Goal: Information Seeking & Learning: Learn about a topic

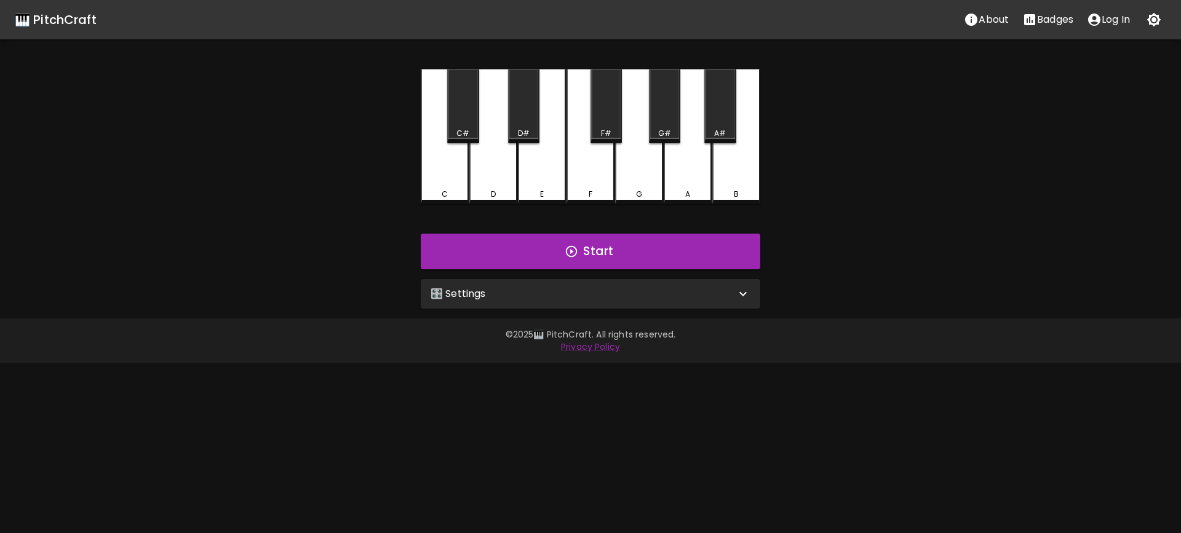
click at [575, 303] on div "🎛️ Settings" at bounding box center [591, 294] width 340 height 30
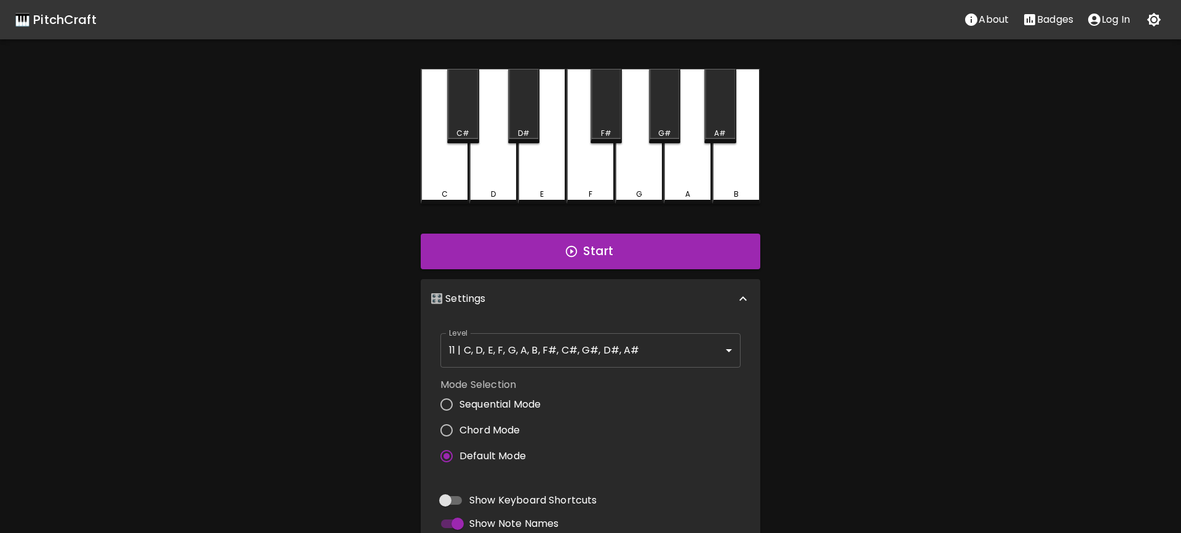
click at [587, 359] on body "🎹 PitchCraft About Badges Log In C C# D D# E F F# G G# A A# B Start 🎛️ Settings…" at bounding box center [590, 372] width 1181 height 745
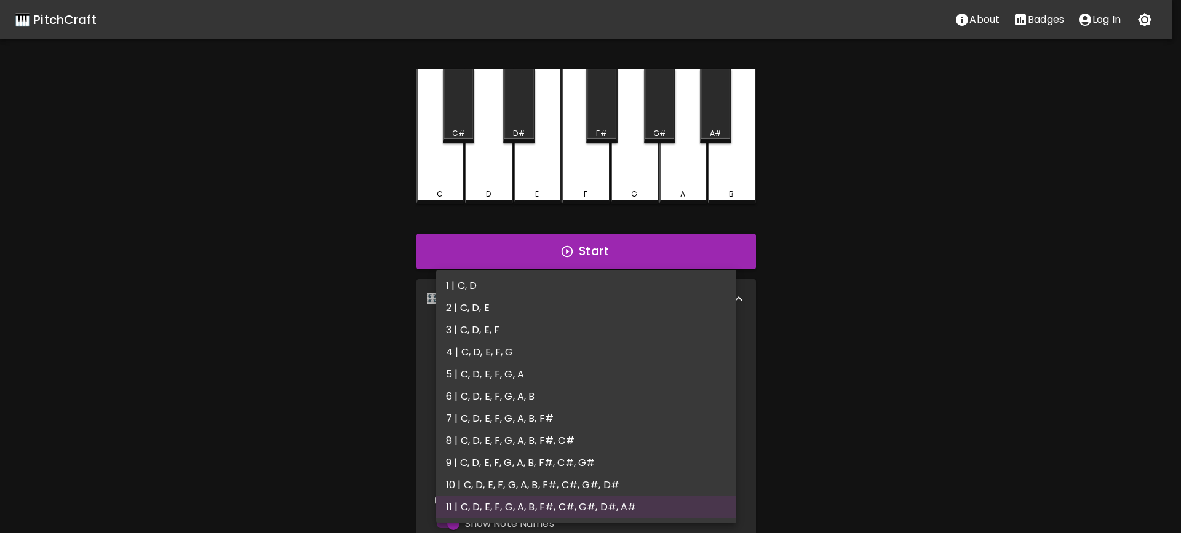
click at [580, 466] on li "9 | C, D, E, F, G, A, B, F#, C#, G#" at bounding box center [586, 463] width 300 height 22
type input "17"
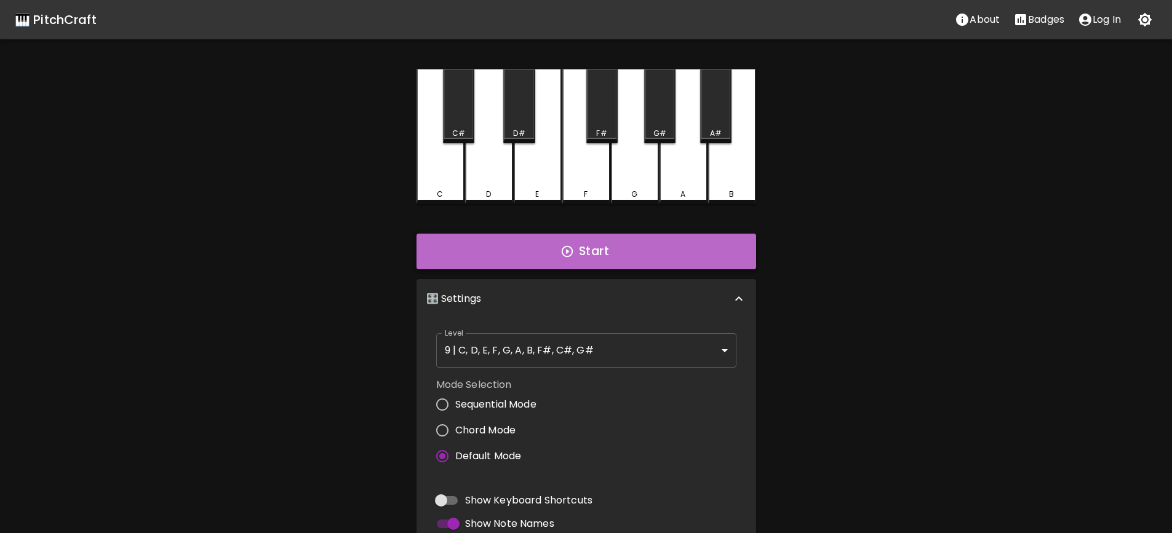
click at [581, 260] on button "Start" at bounding box center [587, 252] width 340 height 36
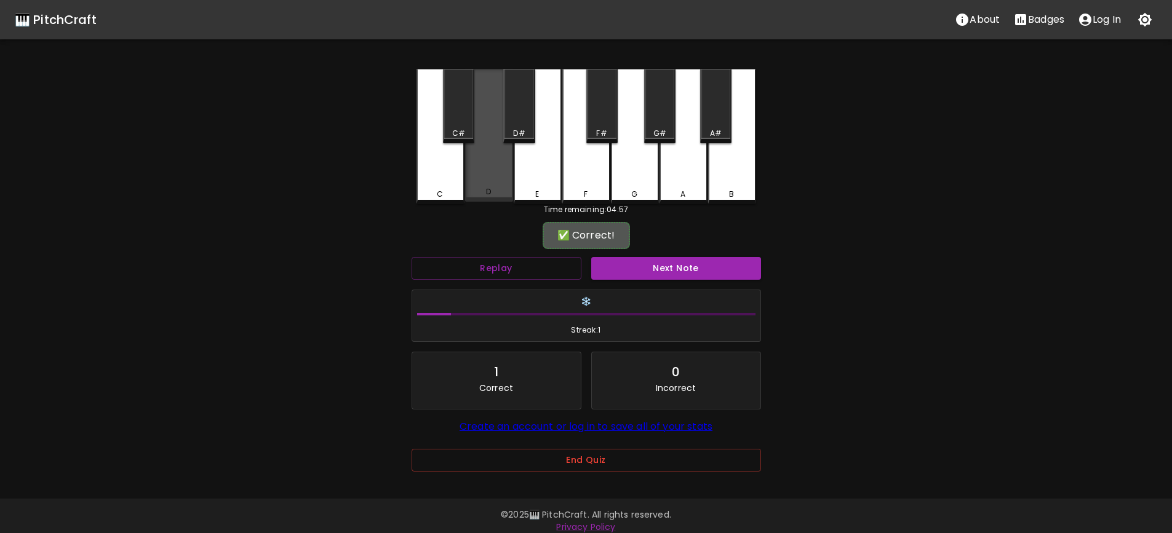
click at [495, 188] on div "D" at bounding box center [489, 135] width 48 height 133
click at [692, 267] on button "Next Note" at bounding box center [676, 268] width 170 height 23
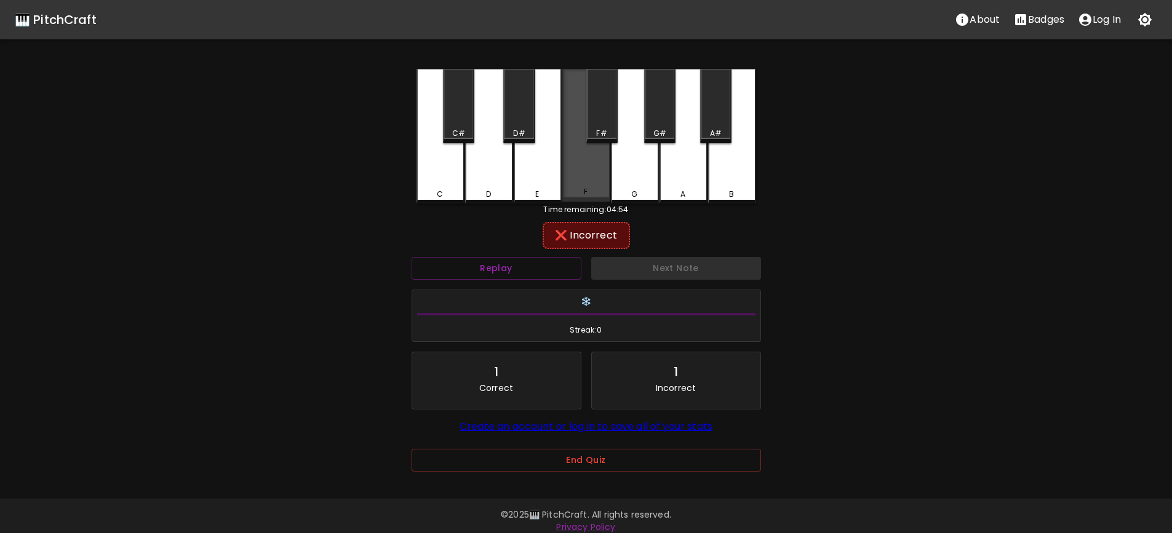
click at [603, 183] on div "F" at bounding box center [586, 135] width 48 height 133
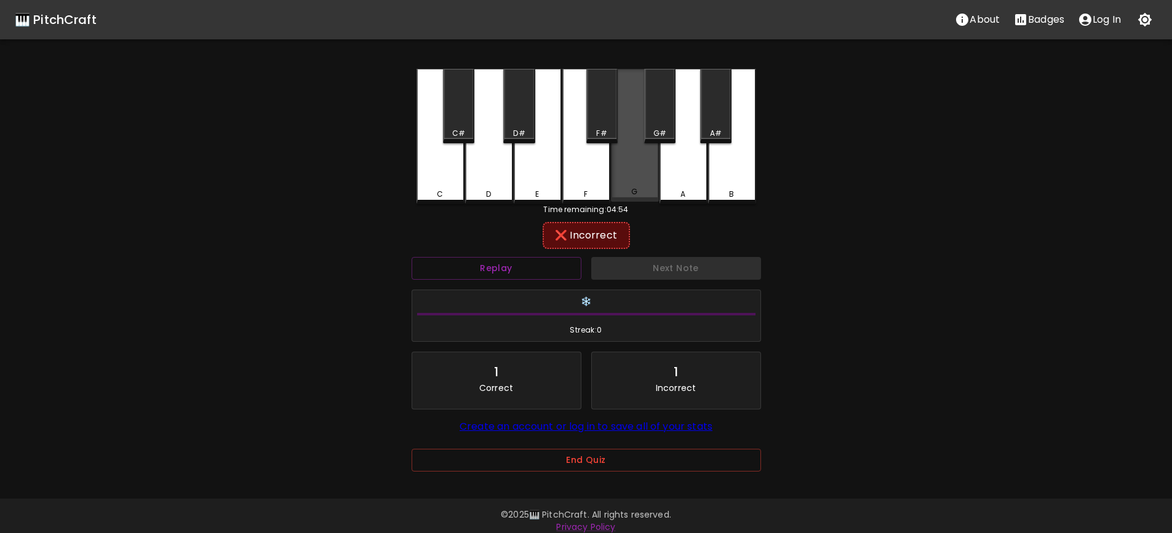
click at [640, 177] on div "G" at bounding box center [635, 135] width 48 height 133
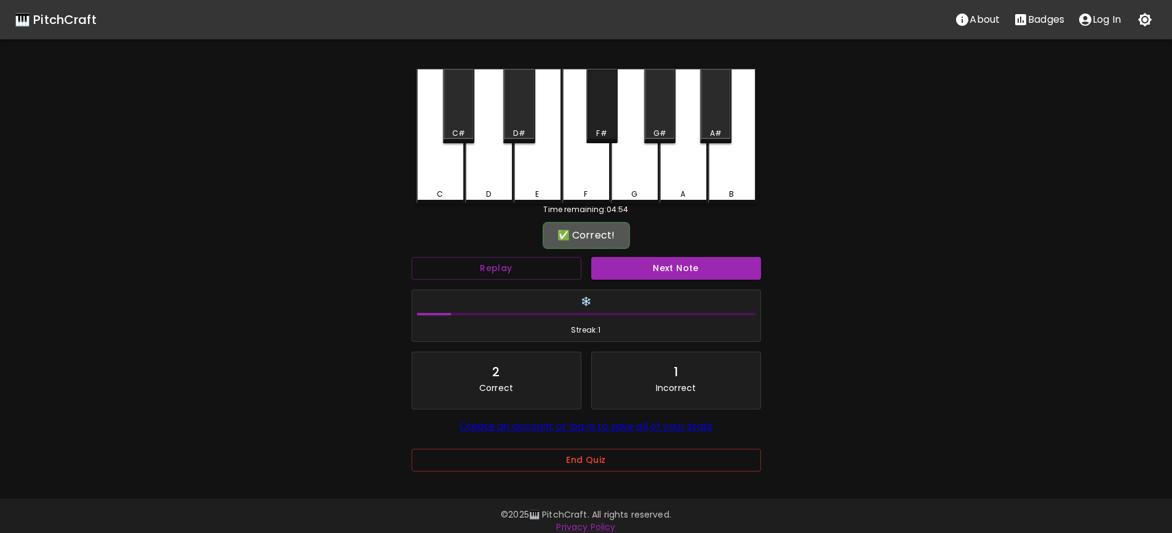
click at [589, 110] on div "F#" at bounding box center [601, 106] width 31 height 74
click at [594, 112] on div "F#" at bounding box center [601, 106] width 31 height 74
click at [594, 113] on div "F#" at bounding box center [601, 106] width 31 height 74
click at [676, 266] on button "Next Note" at bounding box center [676, 268] width 170 height 23
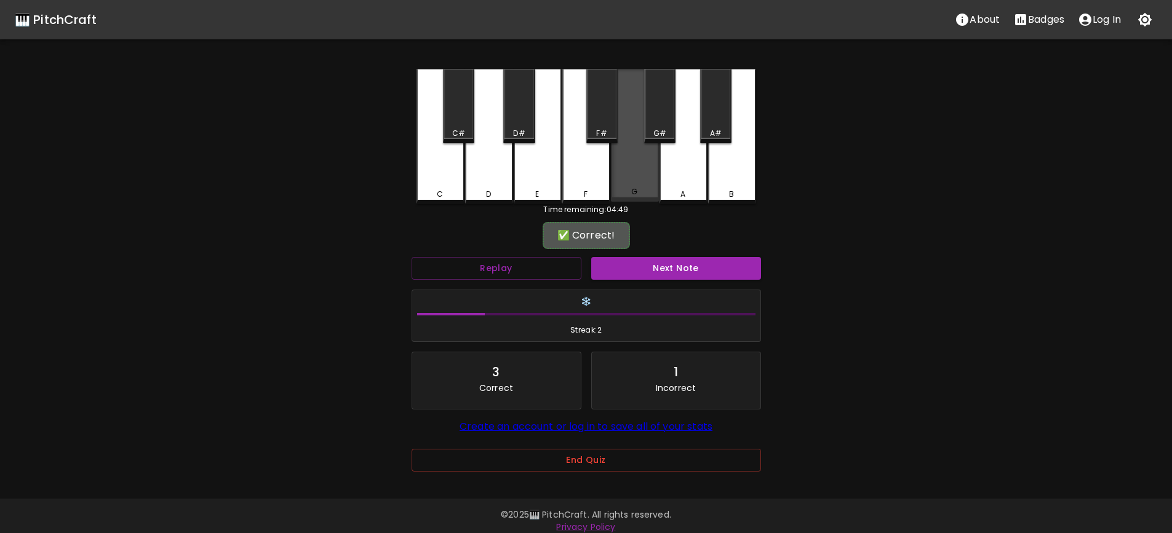
click at [623, 185] on div "G" at bounding box center [635, 135] width 48 height 133
click at [664, 265] on button "Next Note" at bounding box center [676, 268] width 170 height 23
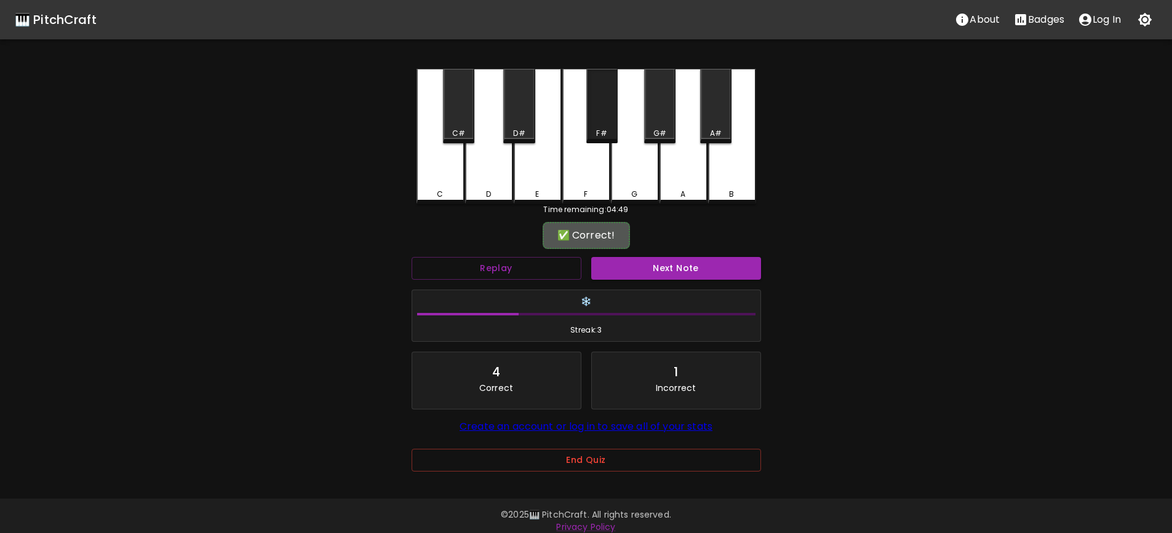
click at [593, 127] on div "F#" at bounding box center [601, 106] width 31 height 74
click at [684, 271] on button "Next Note" at bounding box center [676, 268] width 170 height 23
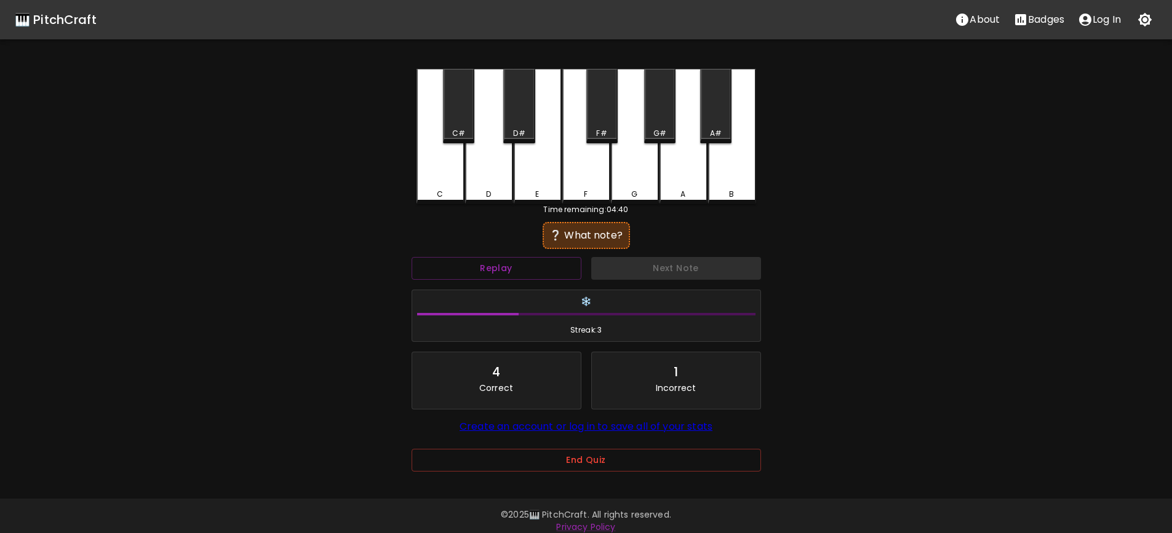
click at [492, 185] on div "D" at bounding box center [489, 136] width 48 height 135
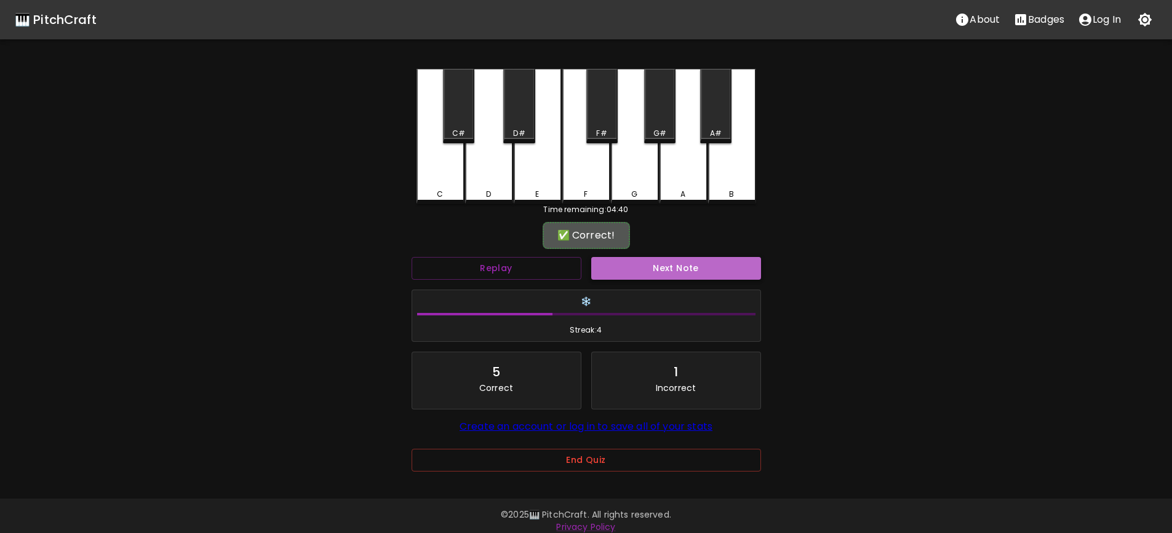
click at [667, 265] on button "Next Note" at bounding box center [676, 268] width 170 height 23
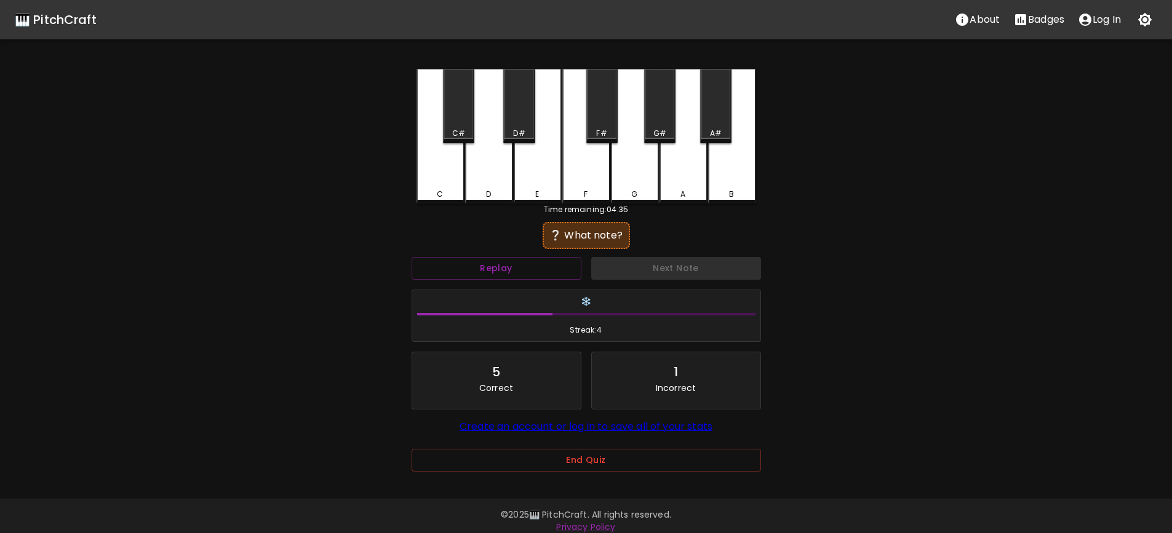
click at [449, 189] on div "C" at bounding box center [441, 194] width 46 height 11
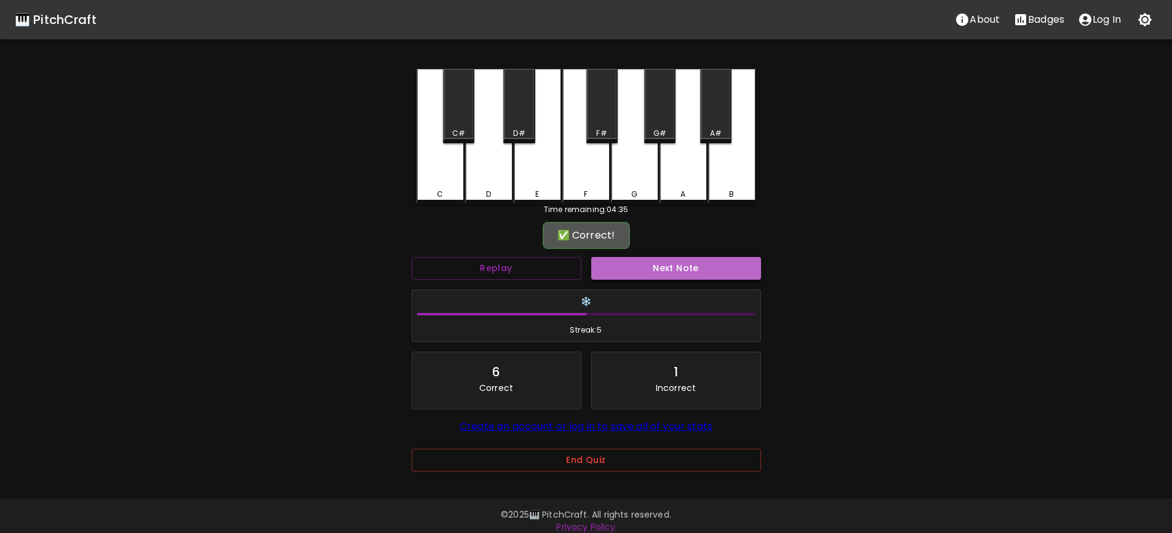
click at [670, 270] on button "Next Note" at bounding box center [676, 268] width 170 height 23
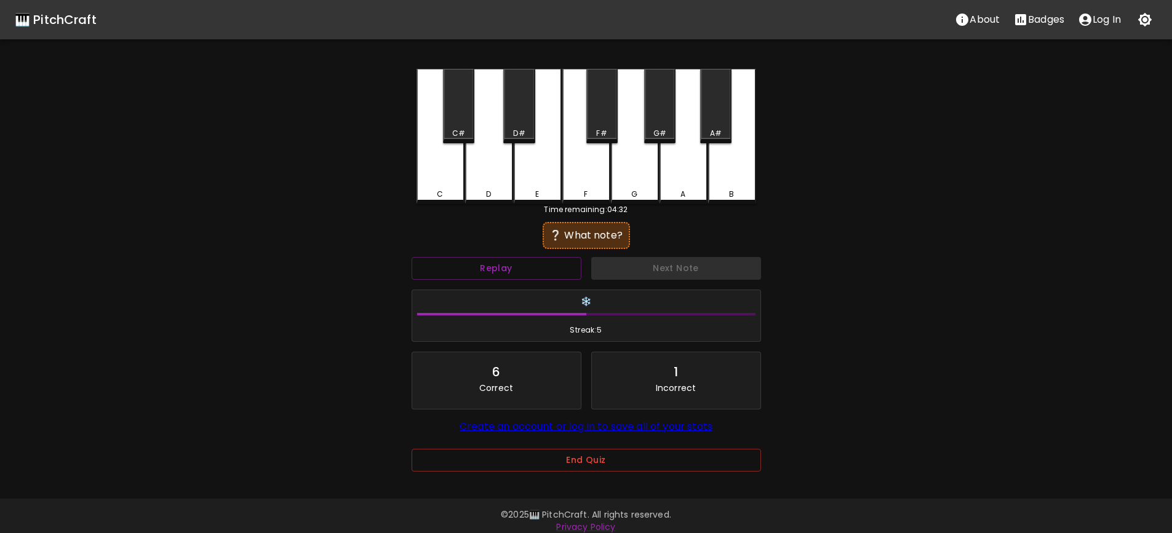
click at [600, 105] on div "F#" at bounding box center [601, 106] width 31 height 74
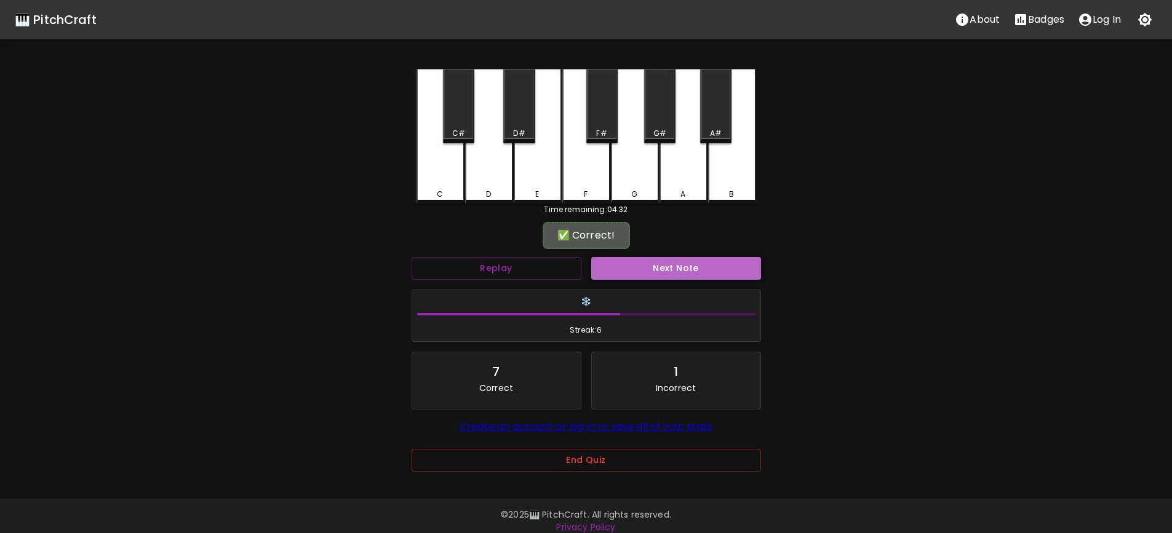
click at [677, 267] on button "Next Note" at bounding box center [676, 268] width 170 height 23
click at [499, 202] on div "C C# D D# E F F# G G# A A# B" at bounding box center [587, 136] width 340 height 135
click at [672, 265] on button "Next Note" at bounding box center [676, 268] width 170 height 23
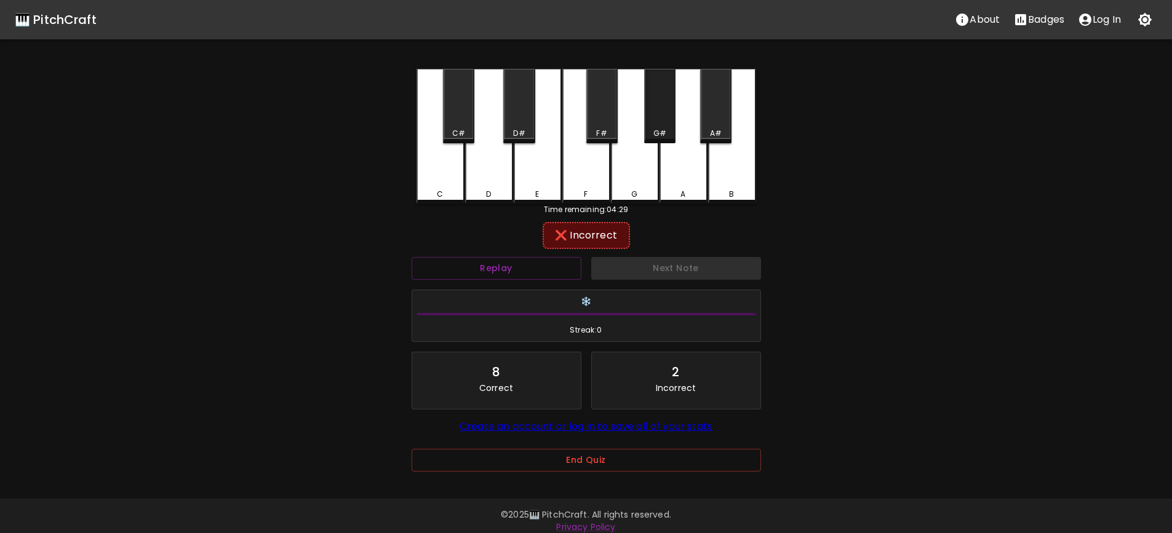
click at [663, 121] on div "G#" at bounding box center [659, 106] width 31 height 74
click at [681, 185] on div "A" at bounding box center [684, 136] width 48 height 135
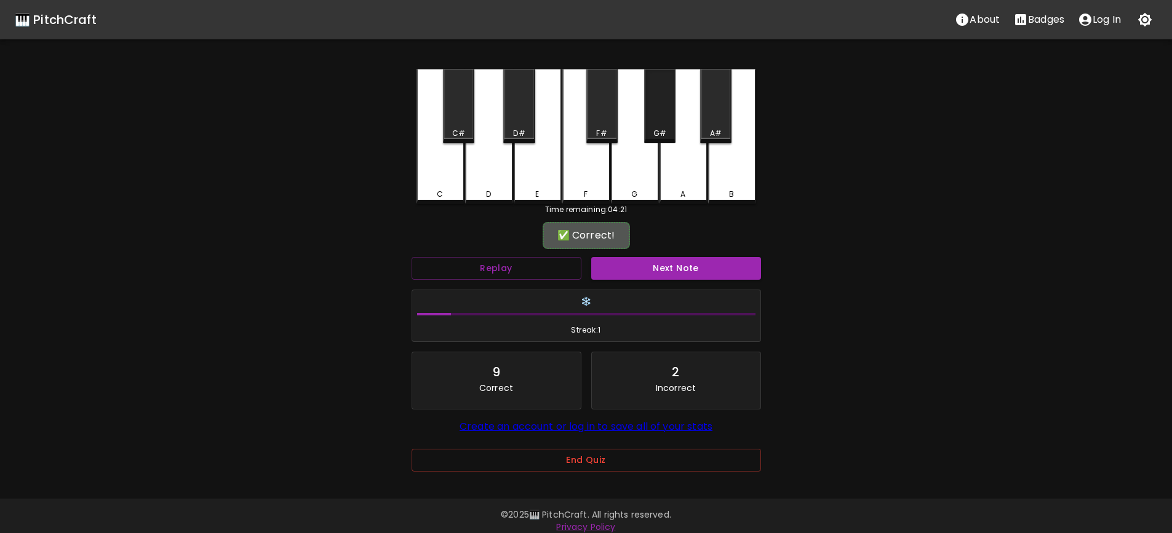
click at [658, 121] on div "G#" at bounding box center [659, 106] width 31 height 74
click at [678, 270] on button "Next Note" at bounding box center [676, 268] width 170 height 23
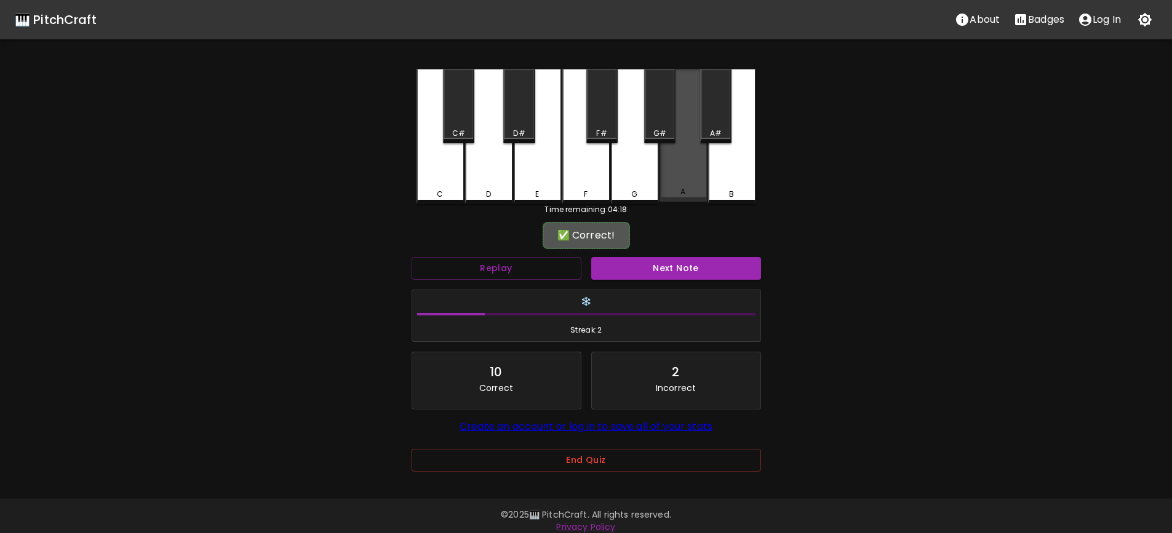
click at [677, 182] on div "A" at bounding box center [684, 135] width 48 height 133
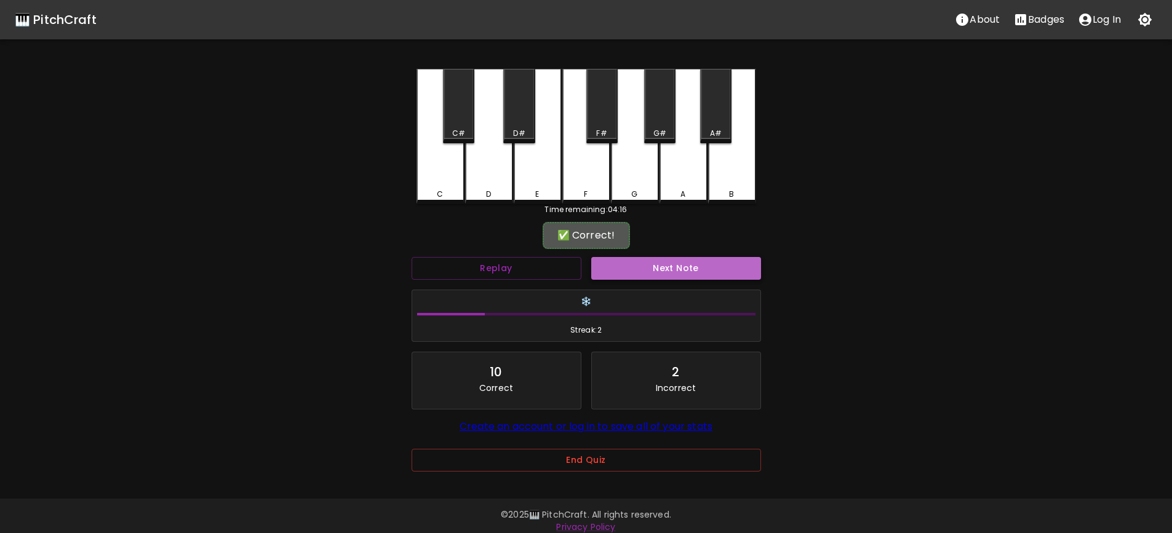
click at [671, 270] on button "Next Note" at bounding box center [676, 268] width 170 height 23
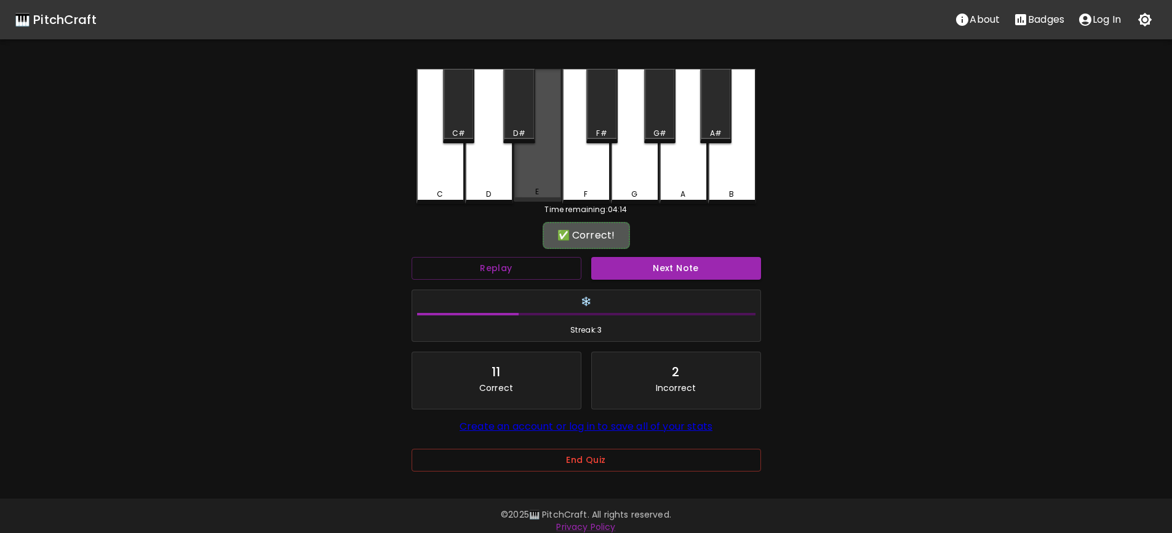
click at [540, 185] on div "E" at bounding box center [538, 135] width 48 height 133
click at [679, 269] on button "Next Note" at bounding box center [676, 268] width 170 height 23
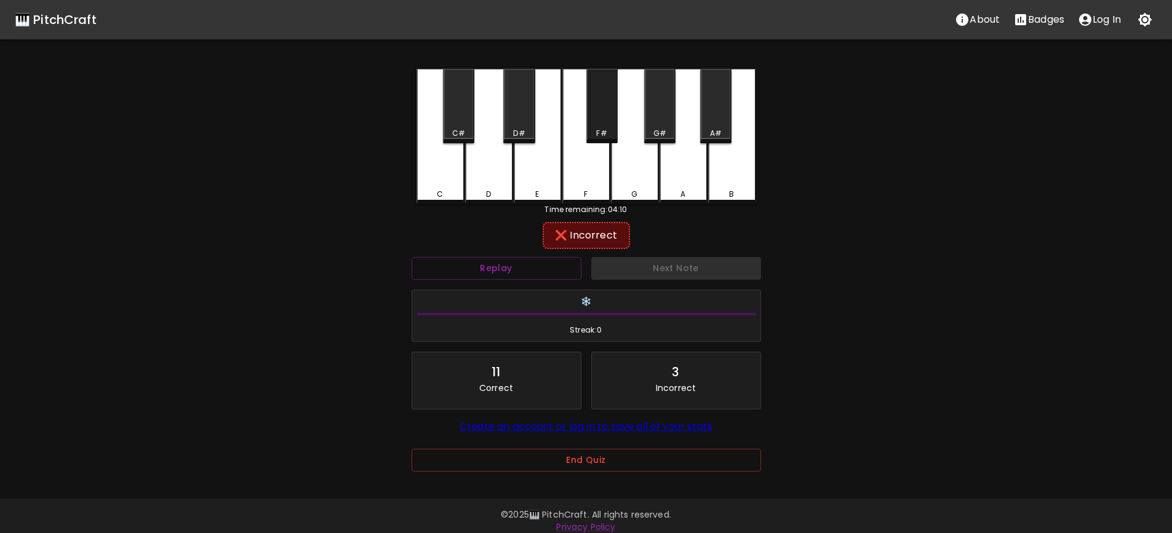
click at [608, 126] on div "F#" at bounding box center [601, 106] width 31 height 74
click at [632, 167] on div "G" at bounding box center [635, 136] width 48 height 135
click at [597, 172] on div "F" at bounding box center [586, 136] width 48 height 135
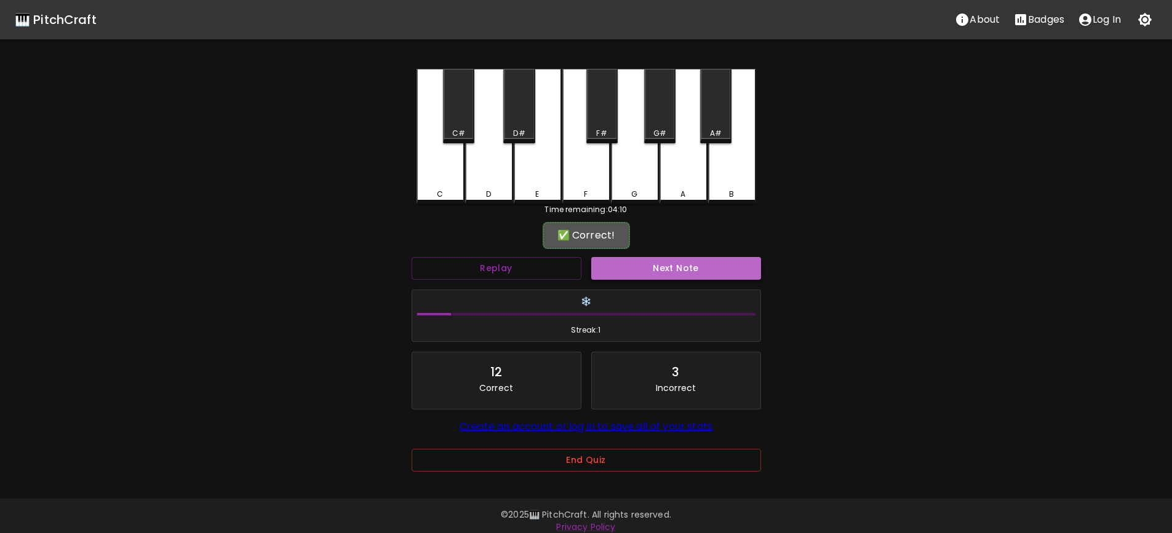
click at [674, 264] on button "Next Note" at bounding box center [676, 268] width 170 height 23
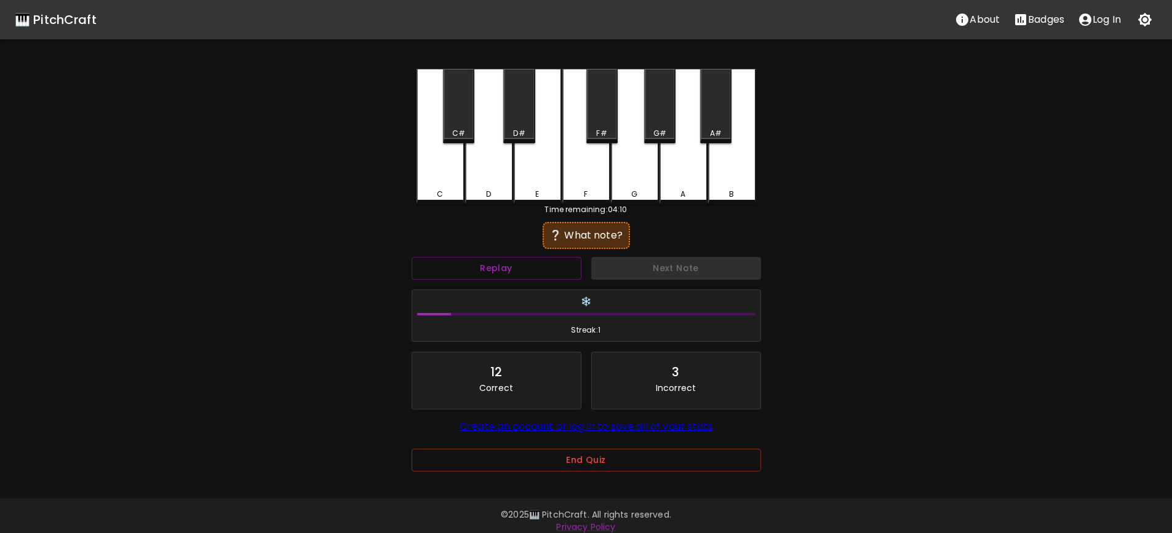
click at [436, 176] on div "C" at bounding box center [441, 136] width 48 height 135
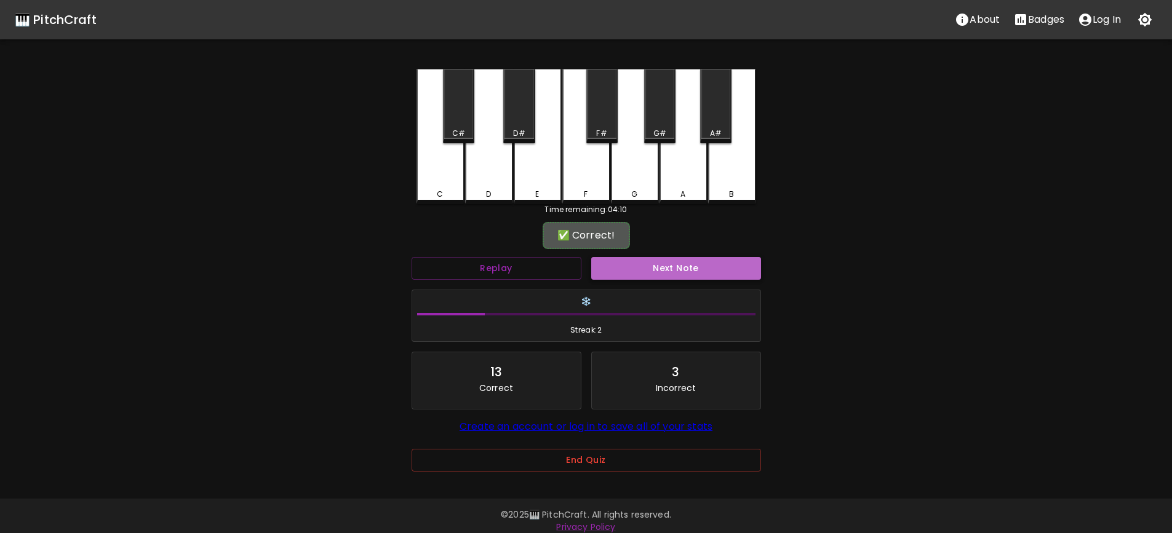
click at [664, 271] on button "Next Note" at bounding box center [676, 268] width 170 height 23
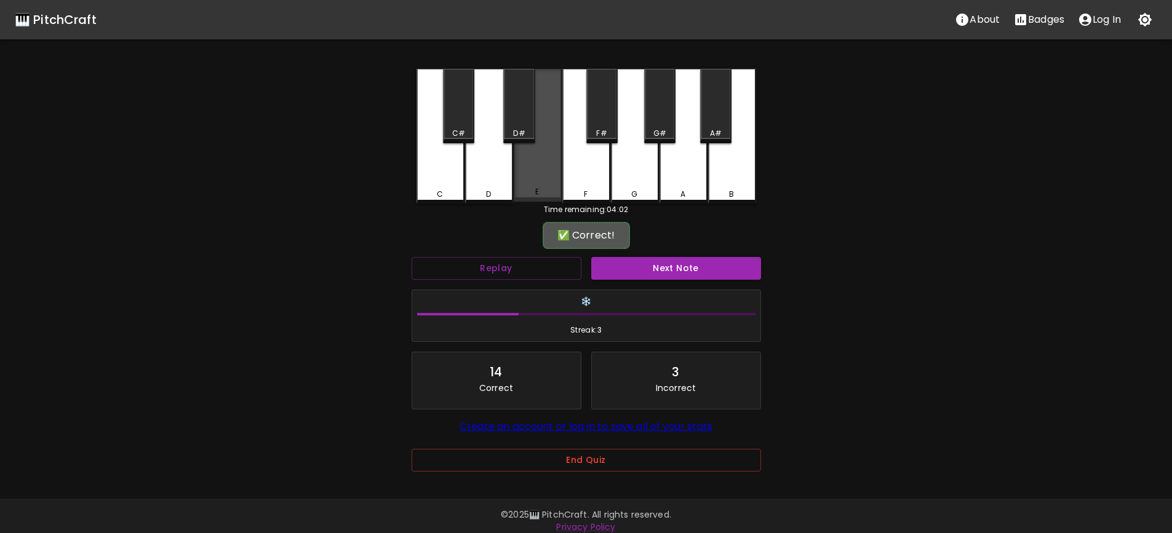
click at [533, 171] on div "E" at bounding box center [538, 135] width 48 height 133
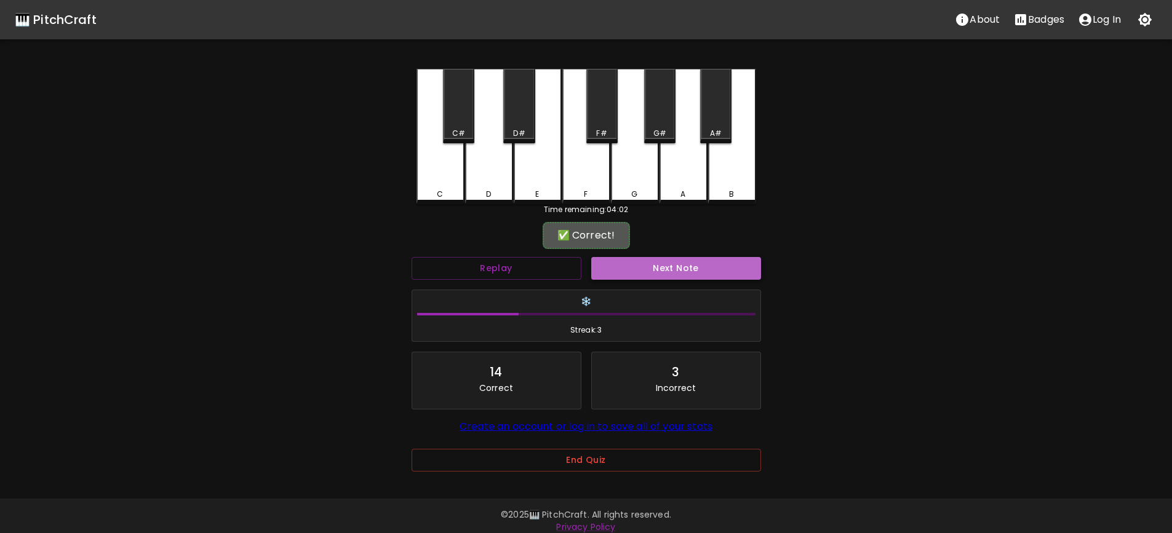
click at [674, 267] on button "Next Note" at bounding box center [676, 268] width 170 height 23
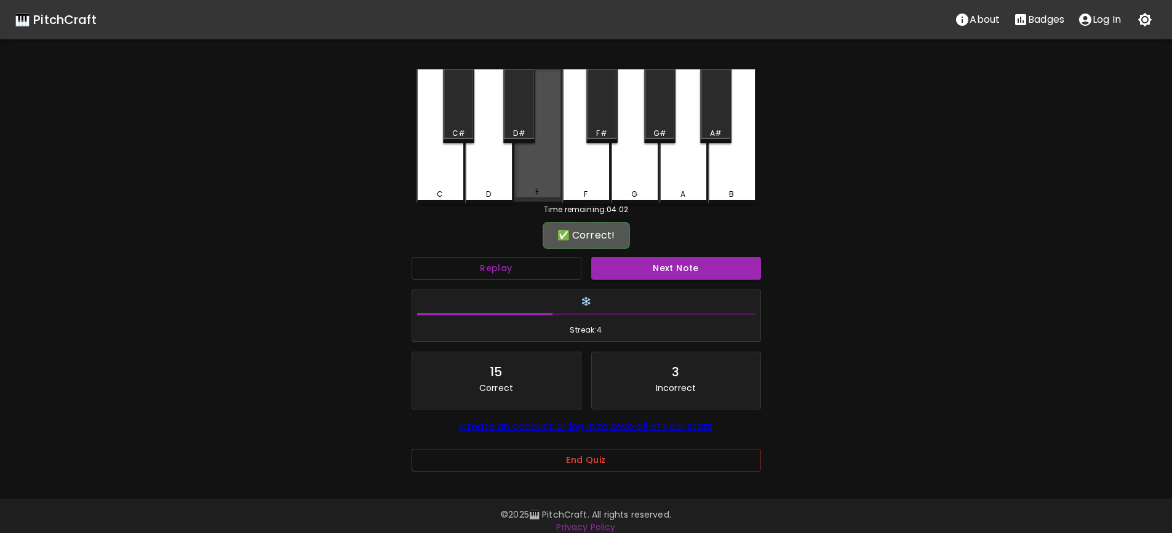
click at [549, 173] on div "E" at bounding box center [538, 135] width 48 height 133
click at [677, 266] on button "Next Note" at bounding box center [676, 268] width 170 height 23
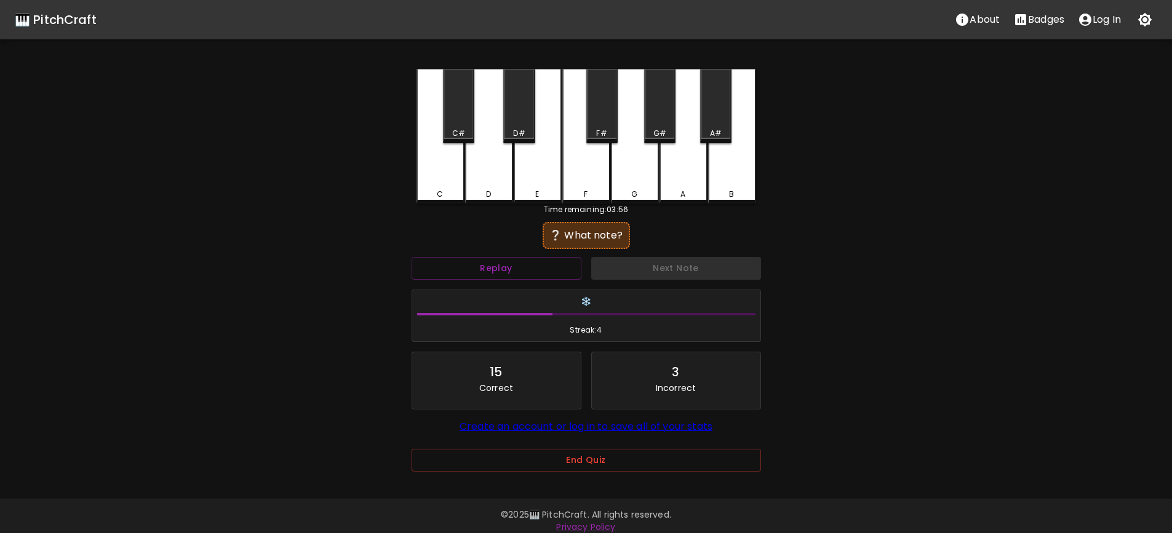
click at [664, 131] on div "G#" at bounding box center [659, 133] width 13 height 11
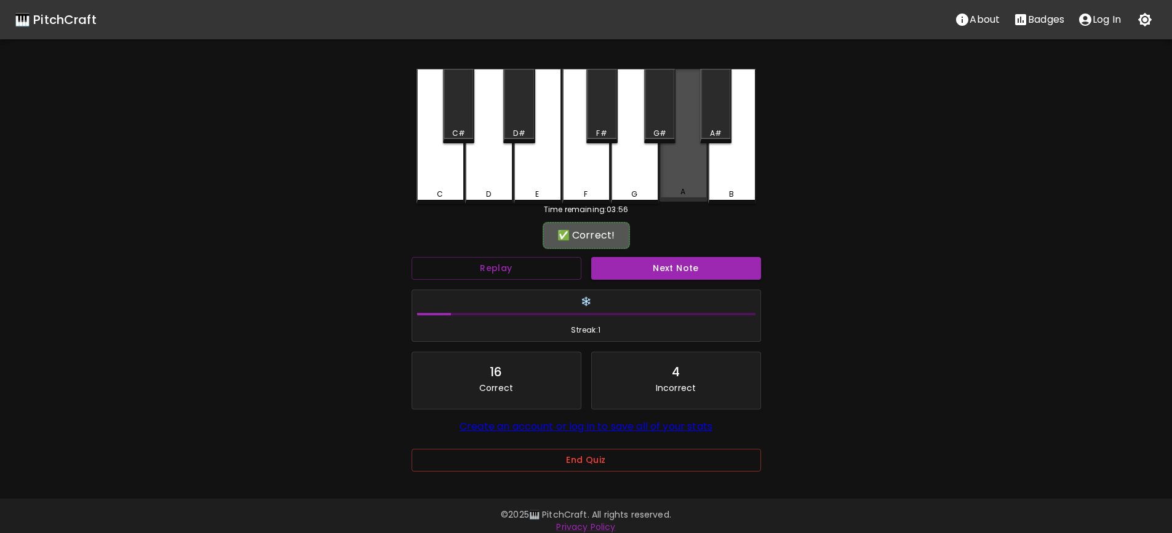
click at [684, 161] on div "A" at bounding box center [684, 135] width 48 height 133
click at [543, 264] on button "Replay" at bounding box center [497, 268] width 170 height 23
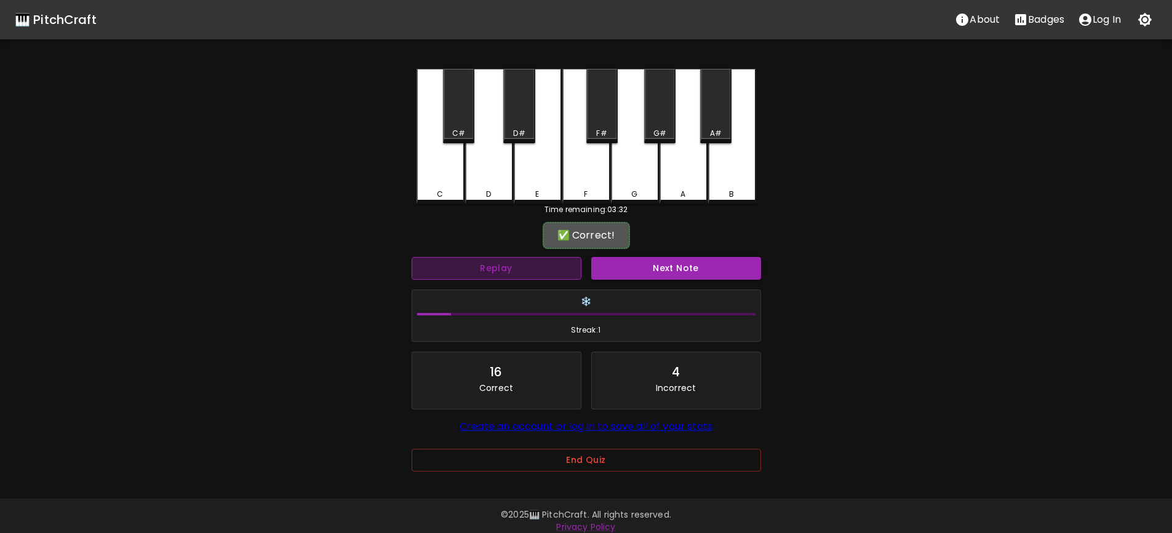
click at [519, 263] on button "Replay" at bounding box center [497, 268] width 170 height 23
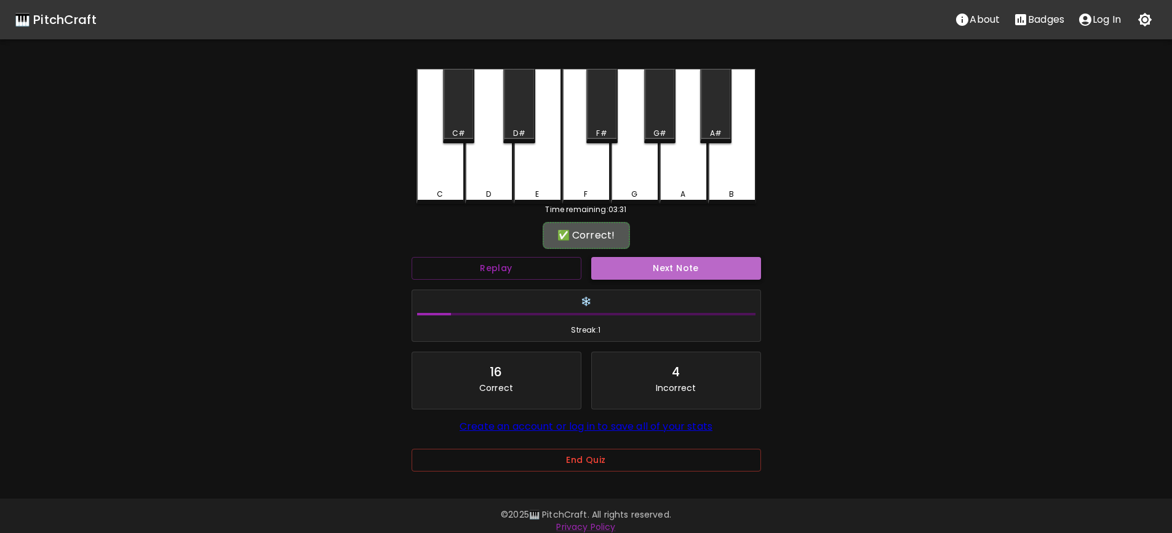
click at [672, 267] on button "Next Note" at bounding box center [676, 268] width 170 height 23
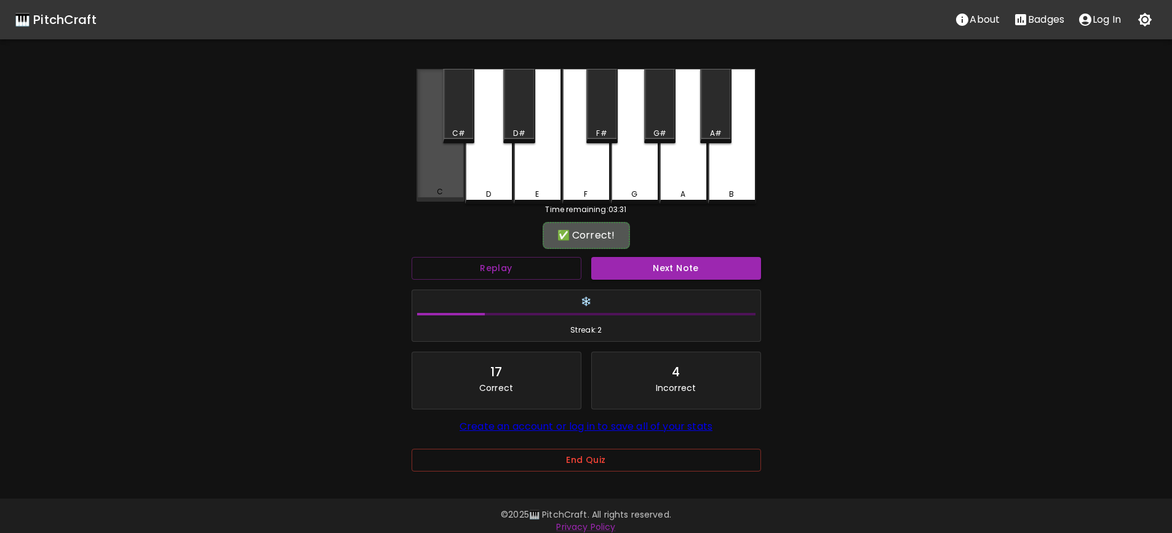
click at [423, 173] on div "C" at bounding box center [441, 135] width 48 height 133
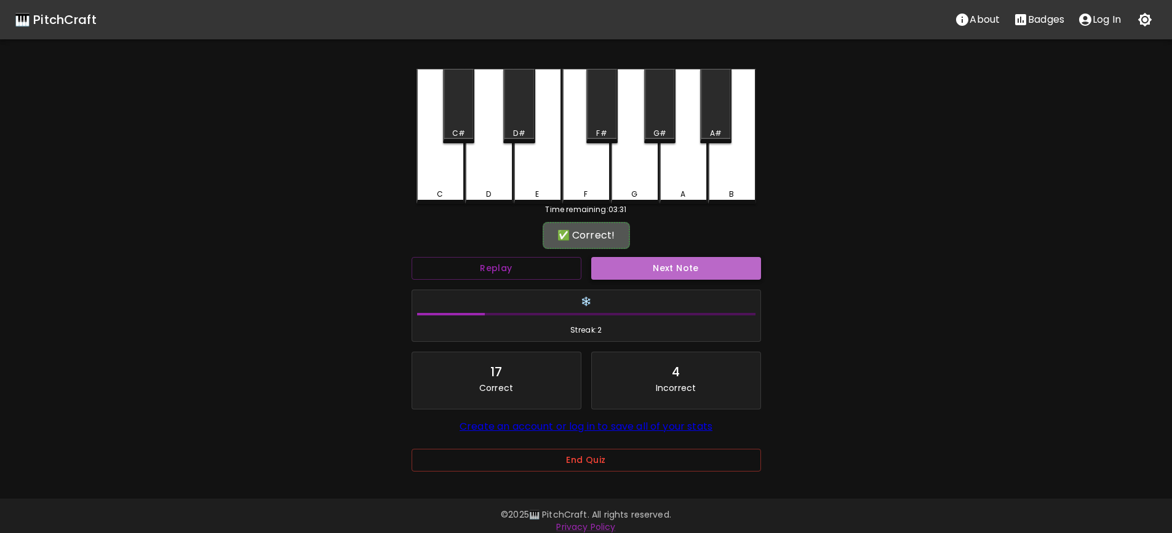
click at [691, 269] on button "Next Note" at bounding box center [676, 268] width 170 height 23
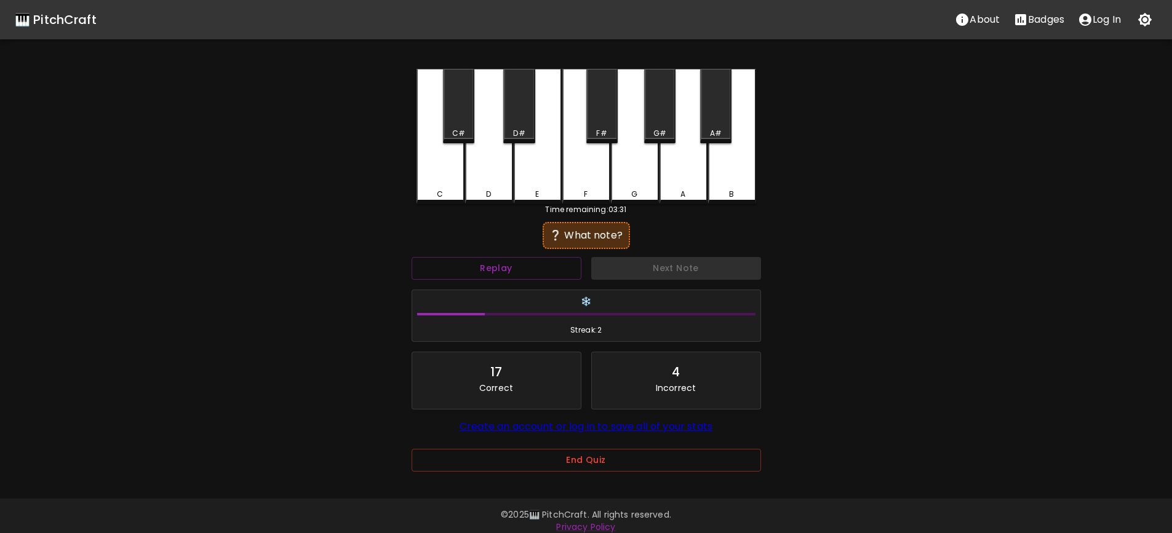
click at [434, 177] on div "C" at bounding box center [441, 136] width 48 height 135
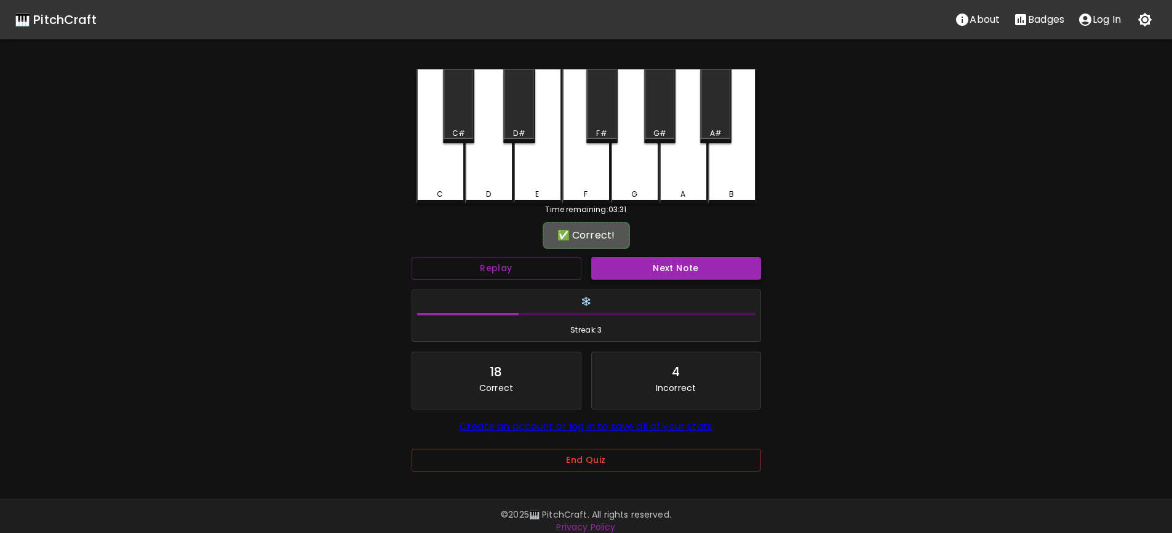
click at [663, 269] on button "Next Note" at bounding box center [676, 268] width 170 height 23
click at [587, 192] on div "F" at bounding box center [586, 191] width 4 height 11
click at [669, 268] on button "Next Note" at bounding box center [676, 268] width 170 height 23
click at [589, 194] on div "F" at bounding box center [587, 191] width 46 height 11
click at [672, 271] on button "Next Note" at bounding box center [676, 268] width 170 height 23
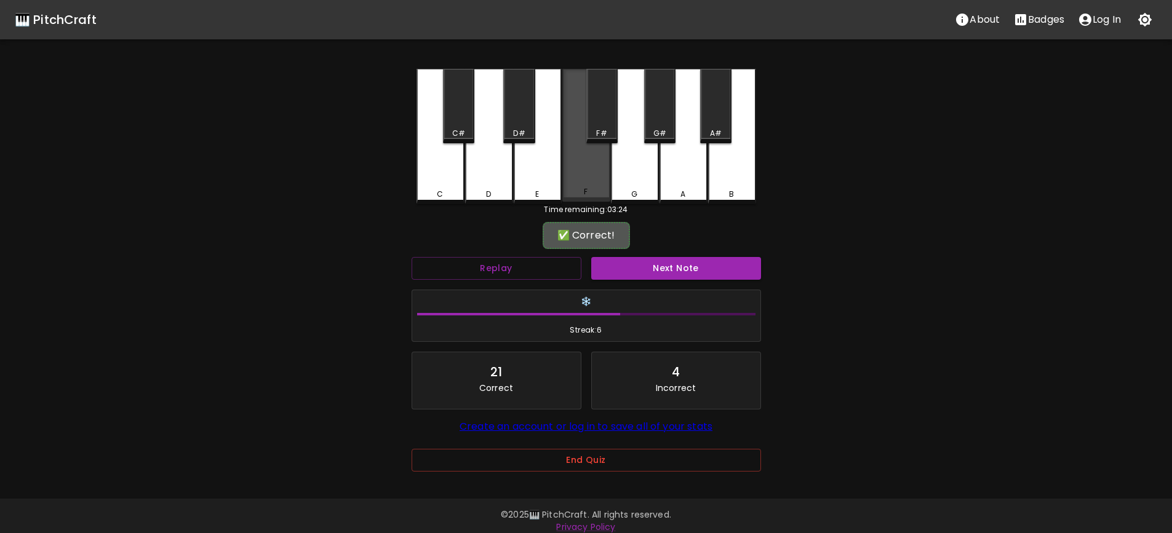
click at [597, 201] on div "F" at bounding box center [586, 135] width 48 height 133
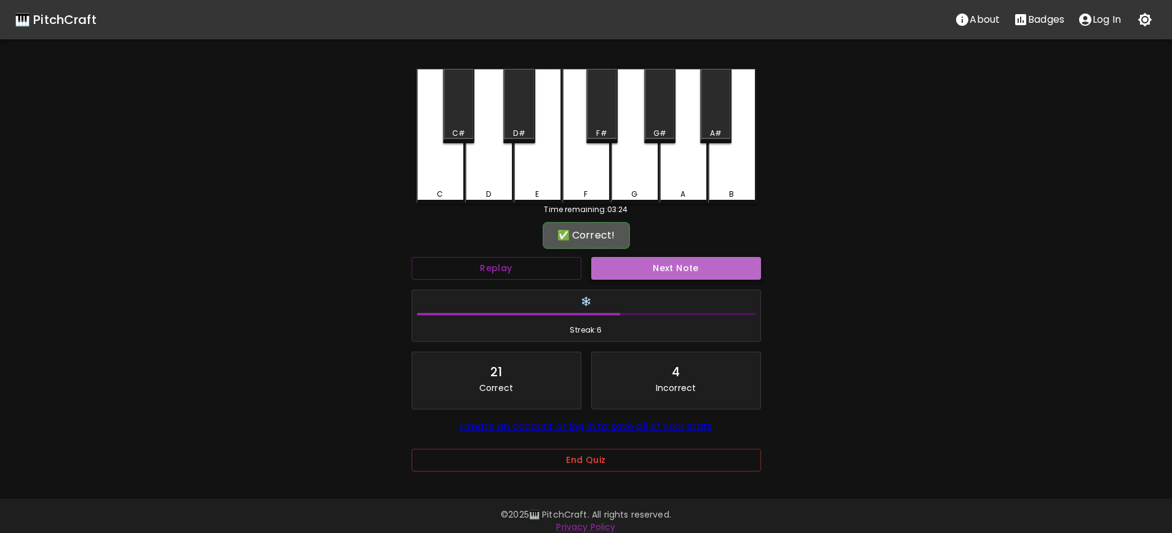
click at [674, 266] on button "Next Note" at bounding box center [676, 268] width 170 height 23
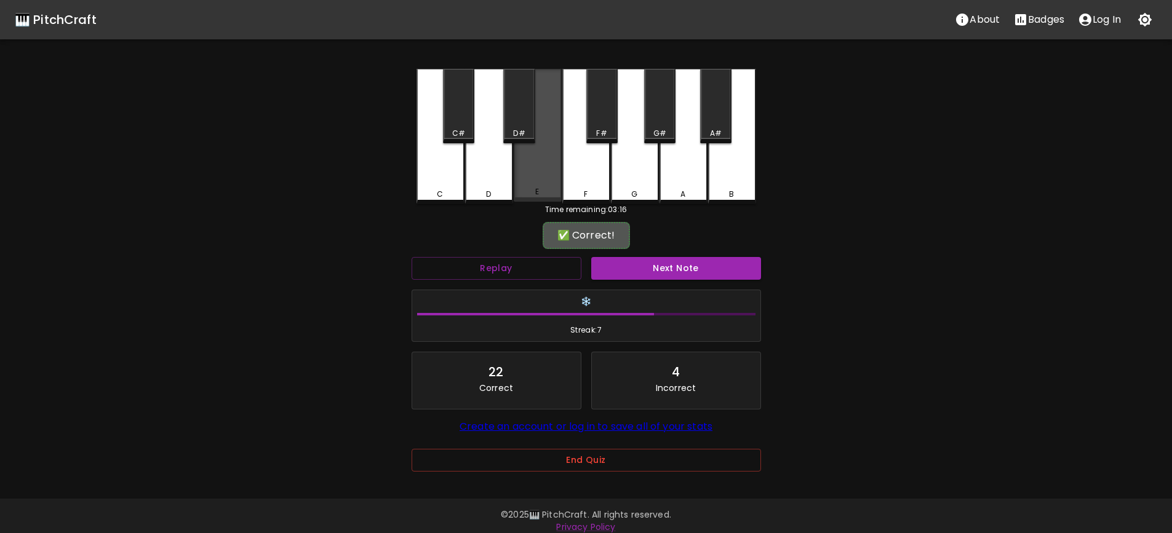
click at [540, 188] on div "E" at bounding box center [538, 135] width 48 height 133
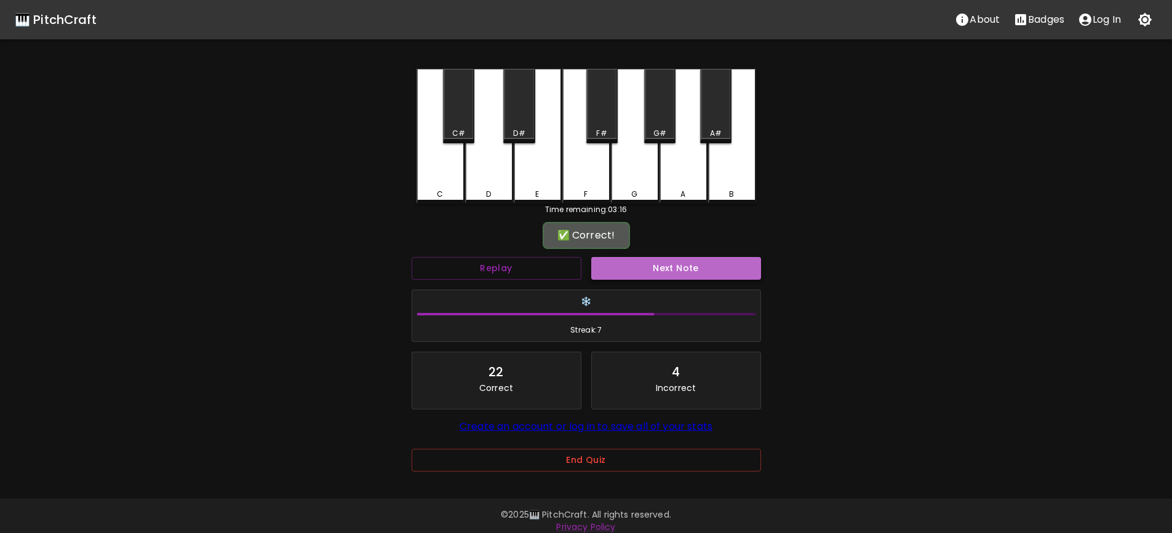
click at [681, 271] on button "Next Note" at bounding box center [676, 268] width 170 height 23
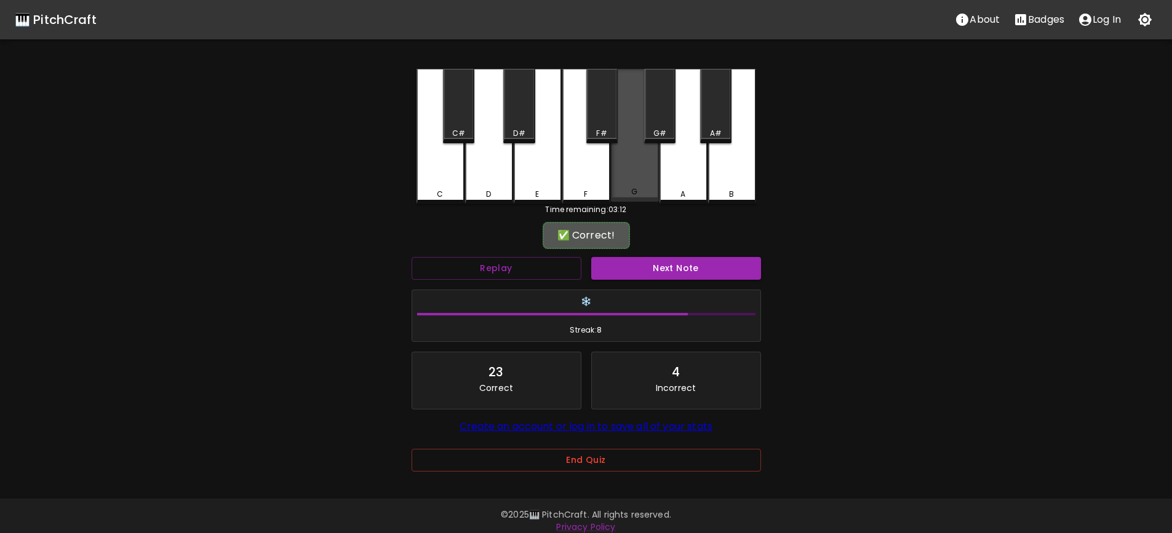
click at [640, 194] on div "G" at bounding box center [635, 191] width 46 height 11
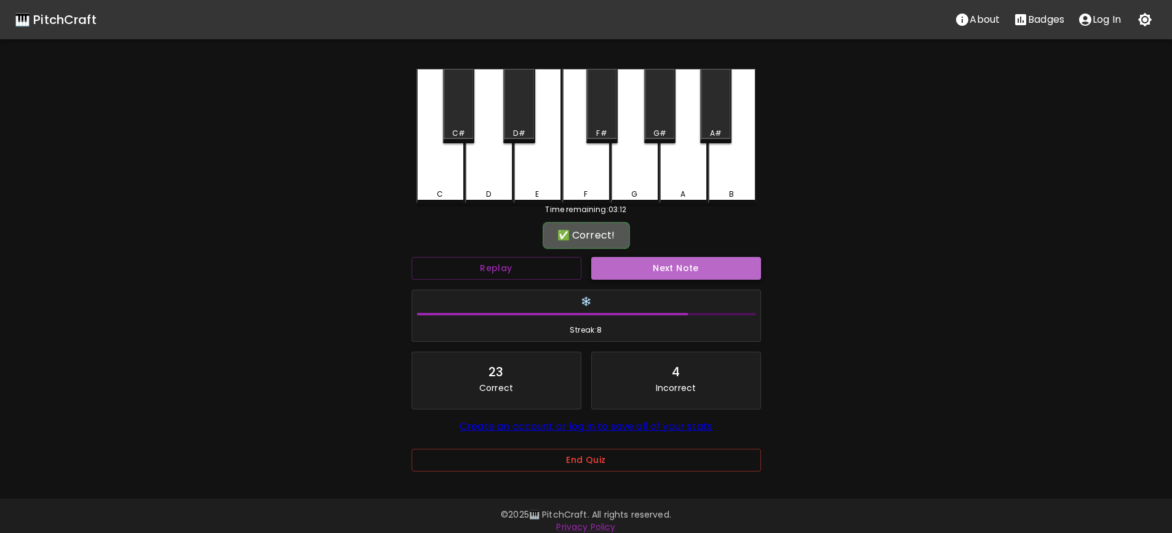
click at [679, 269] on button "Next Note" at bounding box center [676, 268] width 170 height 23
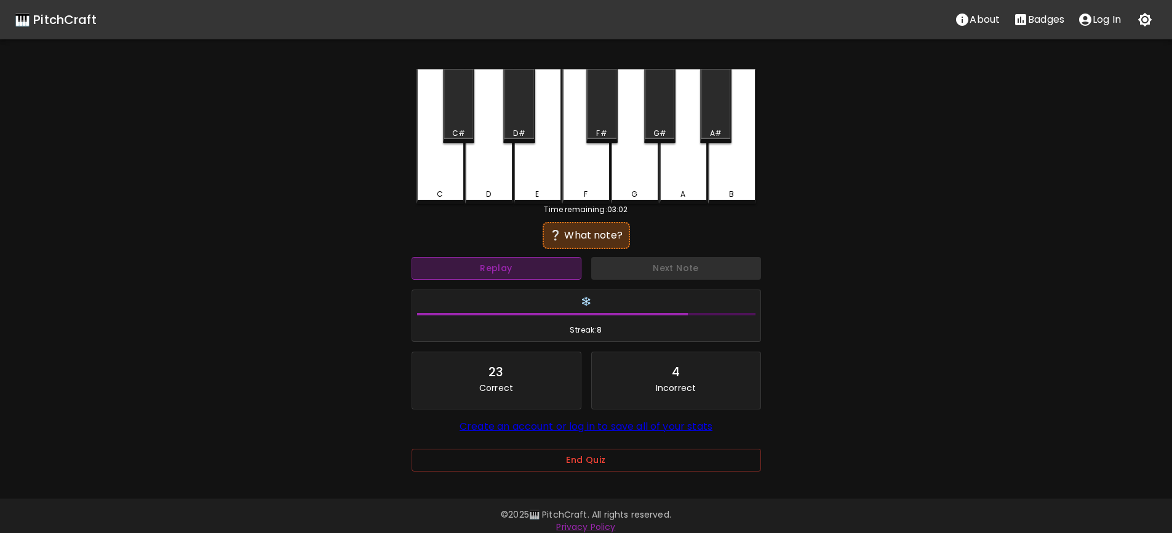
click at [566, 265] on button "Replay" at bounding box center [497, 268] width 170 height 23
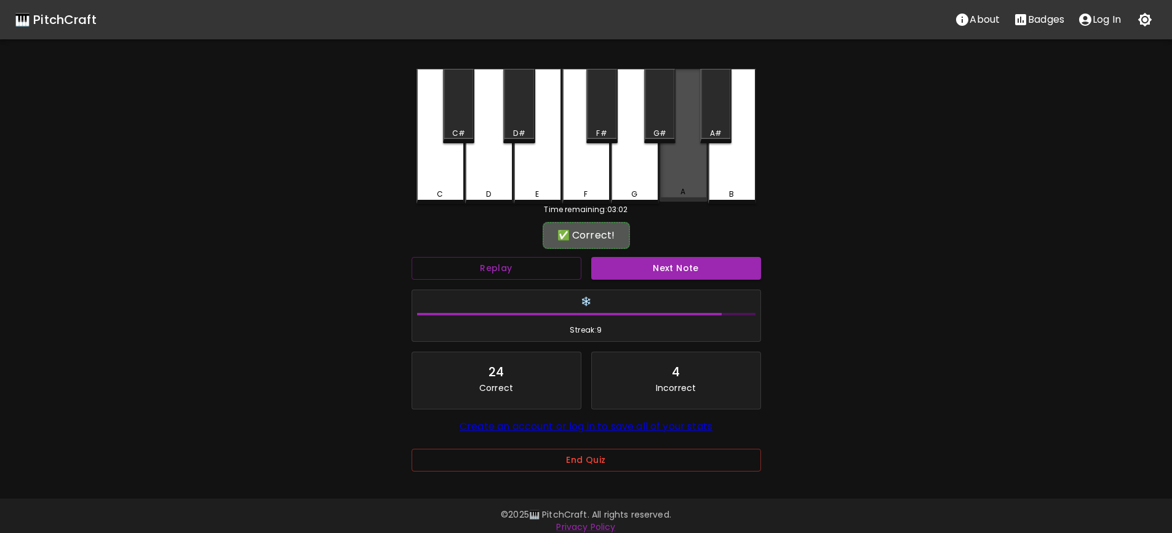
click at [689, 181] on div "A" at bounding box center [684, 135] width 48 height 133
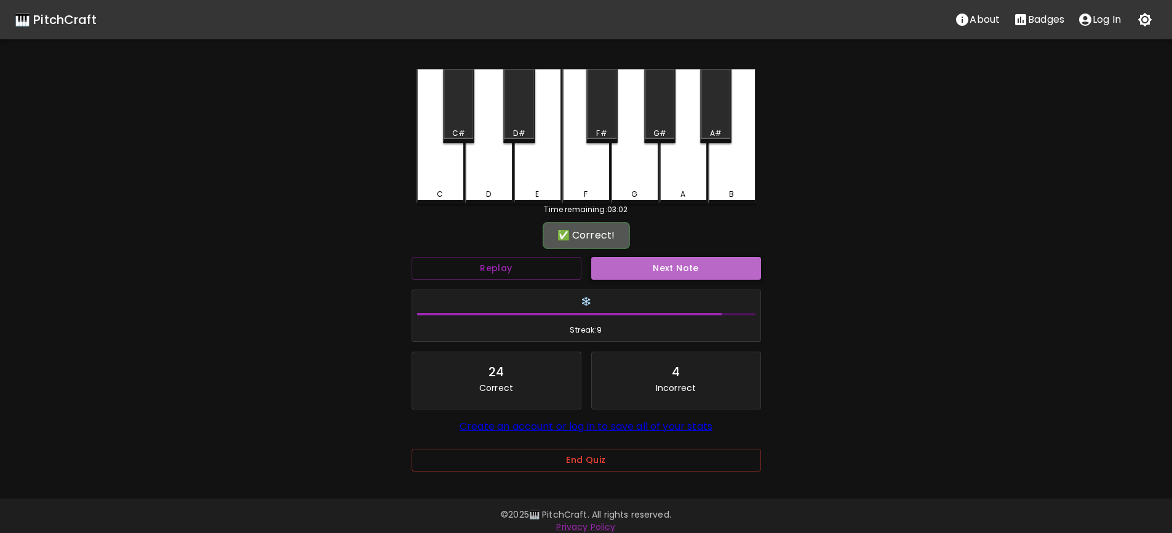
click at [689, 270] on button "Next Note" at bounding box center [676, 268] width 170 height 23
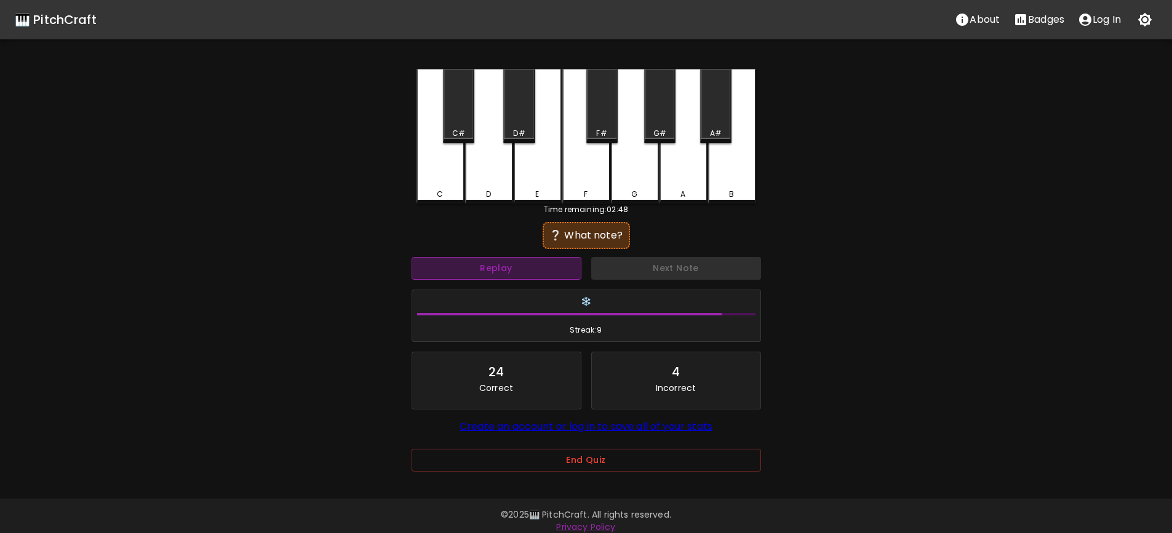
click at [517, 267] on button "Replay" at bounding box center [497, 268] width 170 height 23
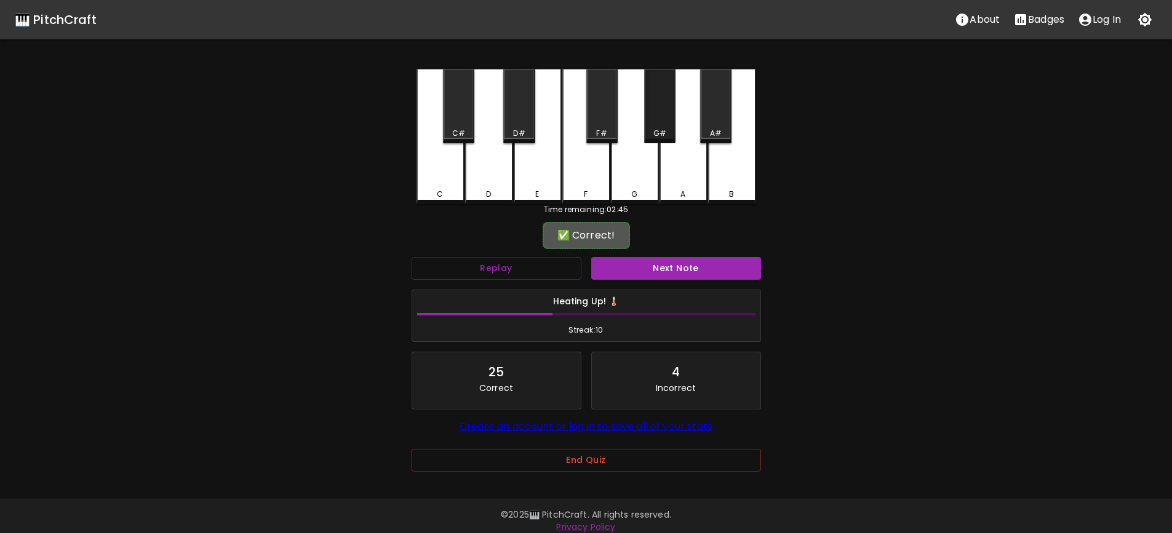
click at [667, 124] on div "G#" at bounding box center [659, 106] width 31 height 74
click at [700, 265] on button "Next Note" at bounding box center [676, 268] width 170 height 23
click at [686, 193] on div "A" at bounding box center [684, 191] width 46 height 11
click at [658, 265] on button "Next Note" at bounding box center [676, 268] width 170 height 23
click at [457, 120] on div "C#" at bounding box center [458, 106] width 31 height 74
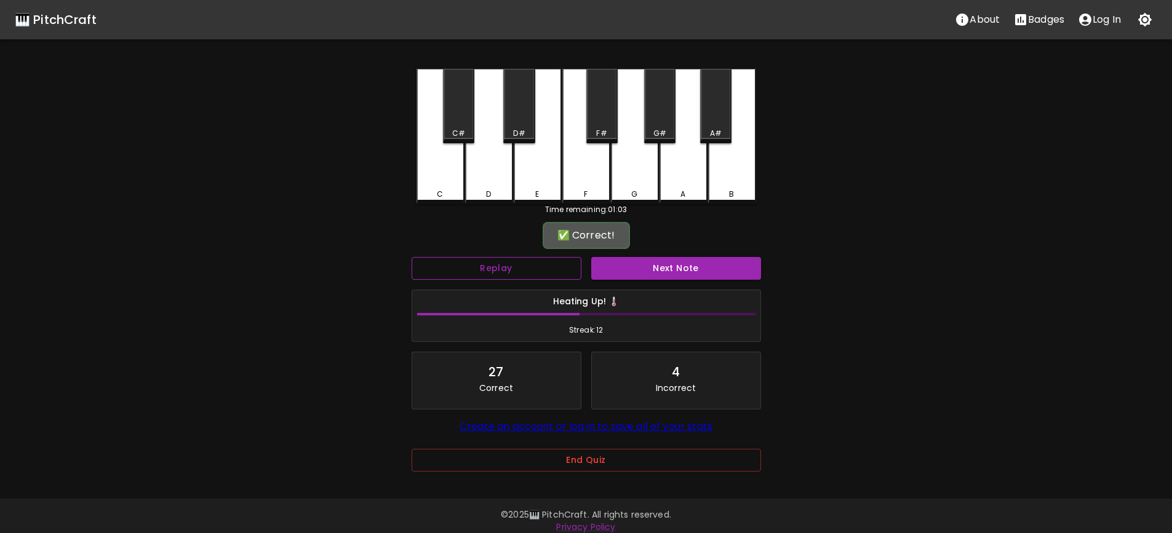
click at [520, 271] on button "Replay" at bounding box center [497, 268] width 170 height 23
click at [677, 271] on button "Next Note" at bounding box center [676, 268] width 170 height 23
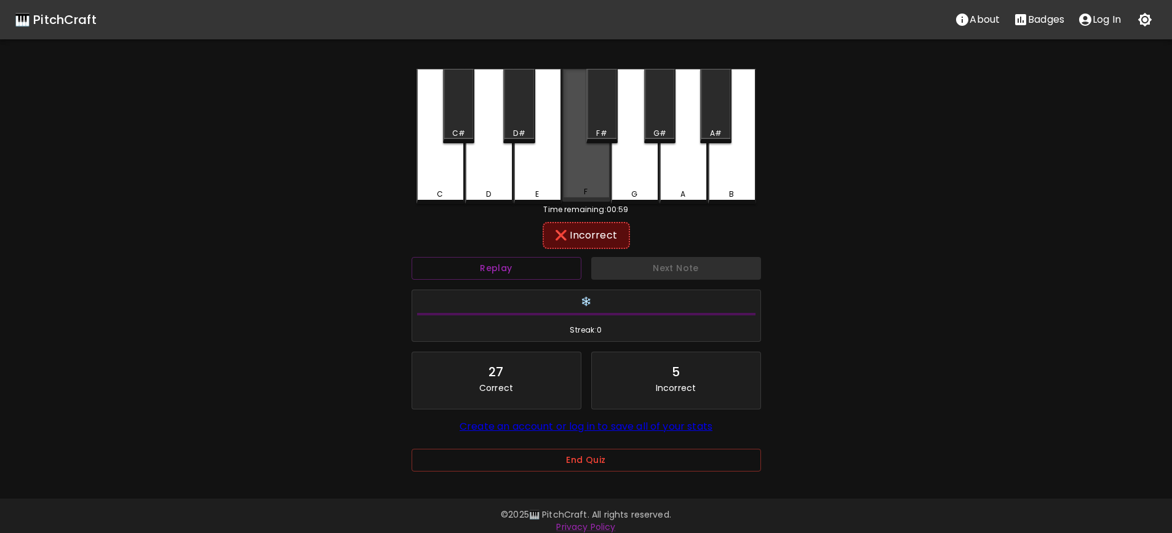
click at [592, 178] on div "F" at bounding box center [586, 135] width 48 height 133
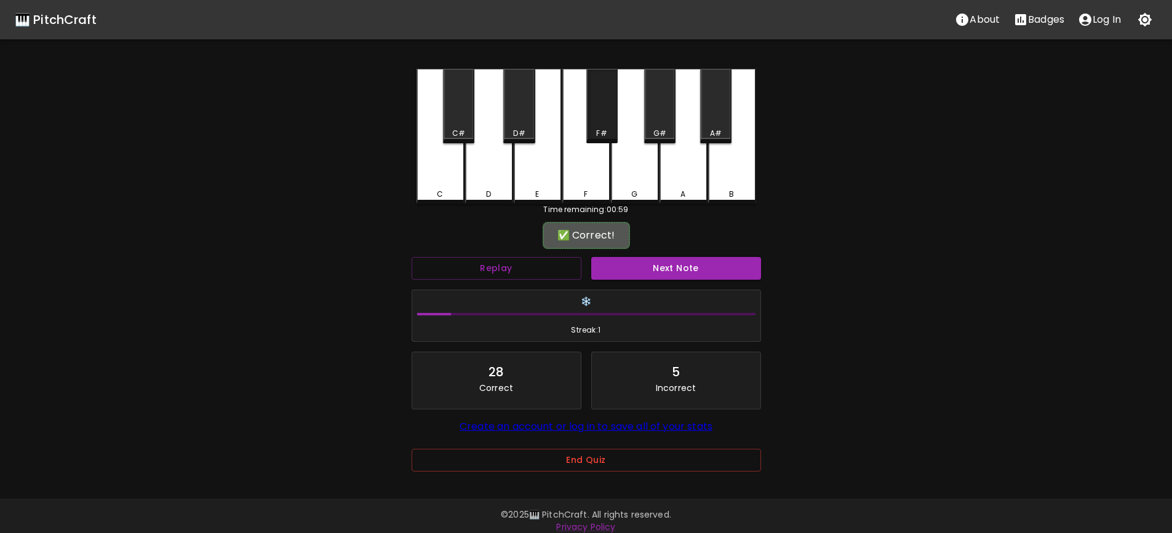
click at [604, 127] on div "F#" at bounding box center [601, 106] width 31 height 74
click at [666, 263] on button "Next Note" at bounding box center [676, 268] width 170 height 23
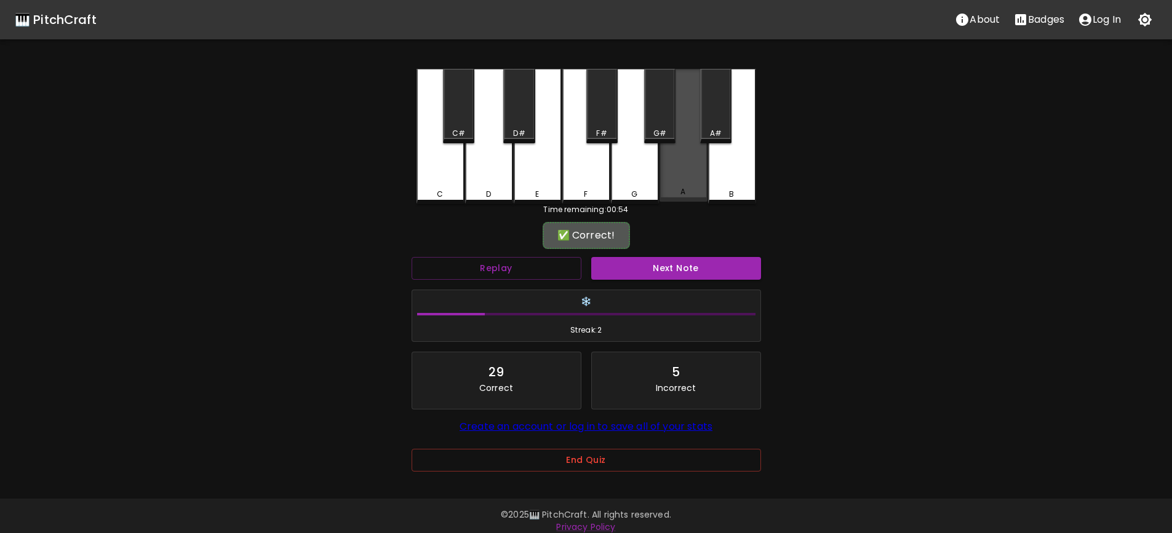
click at [684, 190] on div "A" at bounding box center [682, 191] width 5 height 11
click at [686, 266] on button "Next Note" at bounding box center [676, 268] width 170 height 23
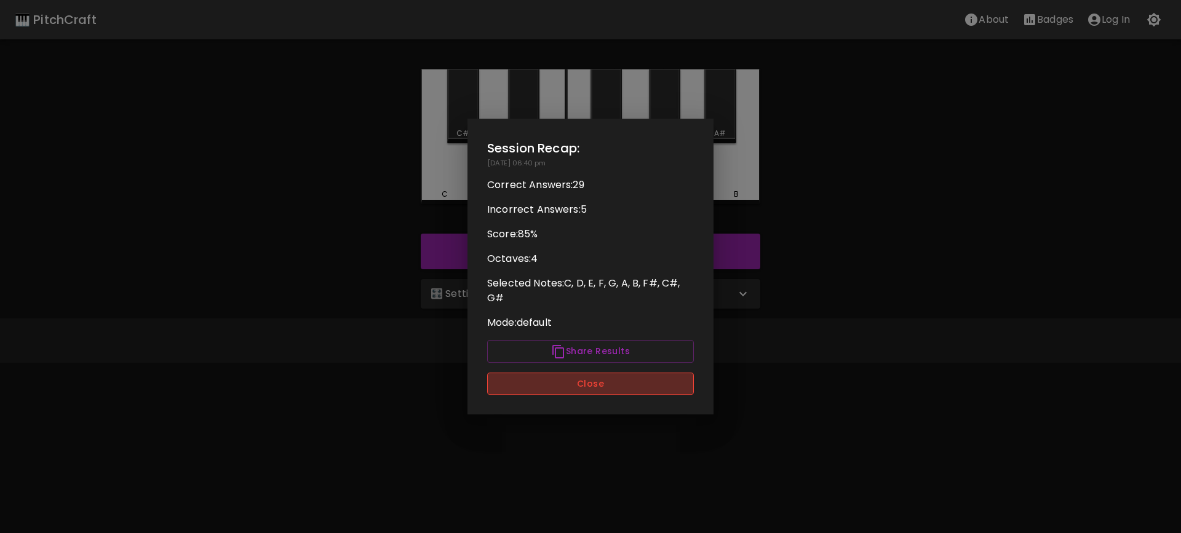
click at [616, 391] on button "Close" at bounding box center [590, 384] width 207 height 23
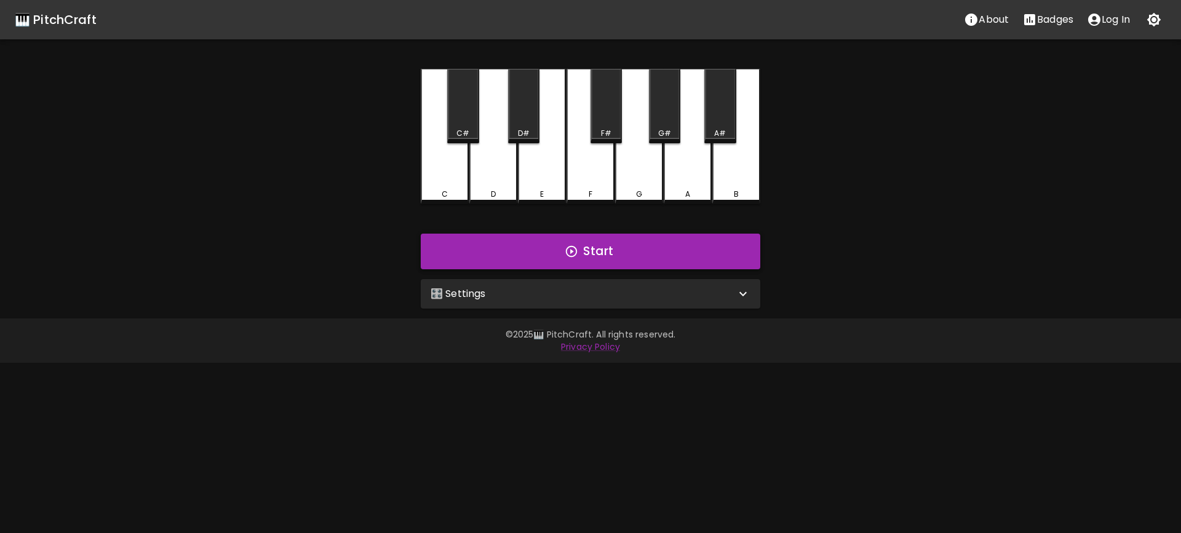
click at [619, 254] on button "Start" at bounding box center [591, 252] width 340 height 36
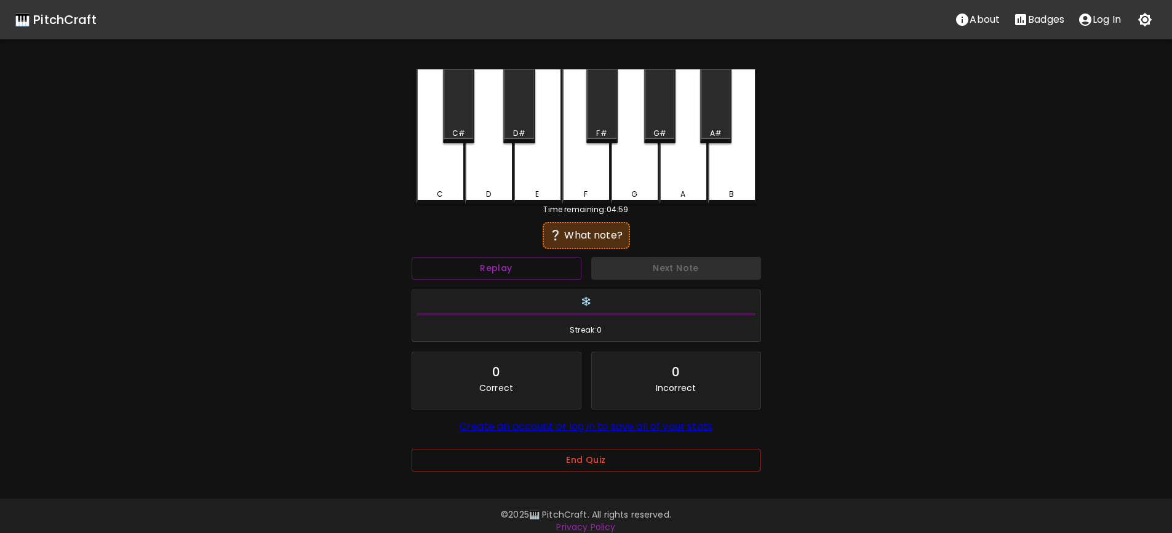
click at [660, 135] on div "G#" at bounding box center [659, 133] width 13 height 11
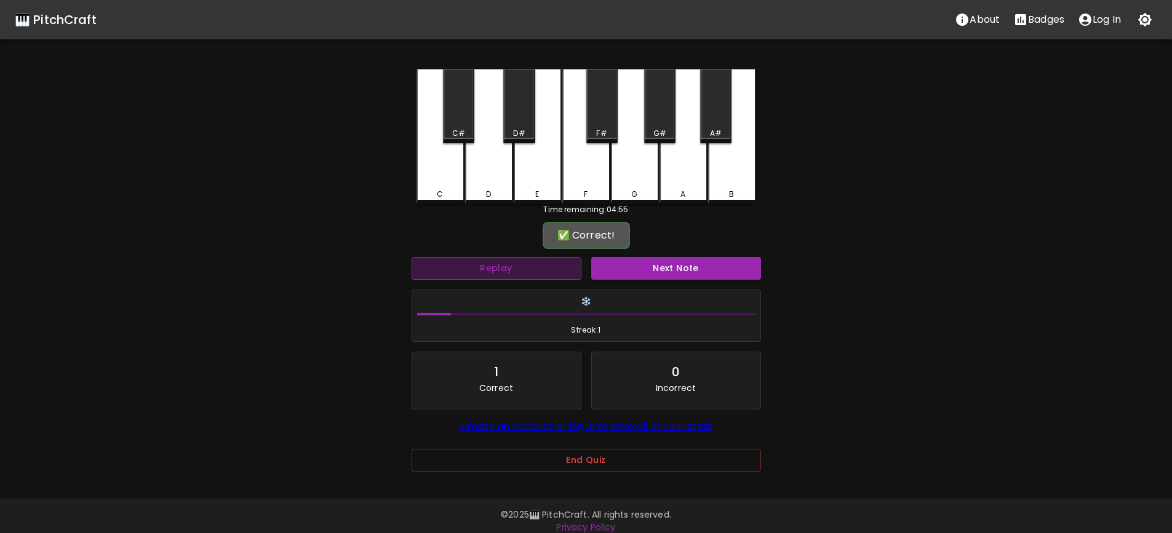
click at [504, 274] on button "Replay" at bounding box center [497, 268] width 170 height 23
click at [669, 267] on button "Next Note" at bounding box center [676, 268] width 170 height 23
click at [474, 123] on div "C#" at bounding box center [458, 106] width 31 height 74
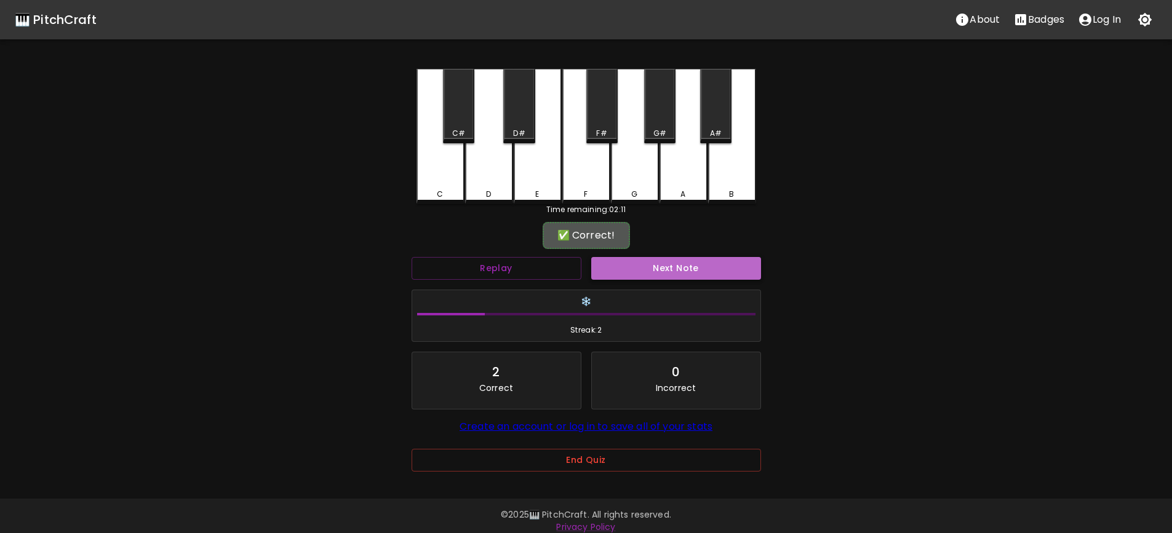
click at [693, 271] on button "Next Note" at bounding box center [676, 268] width 170 height 23
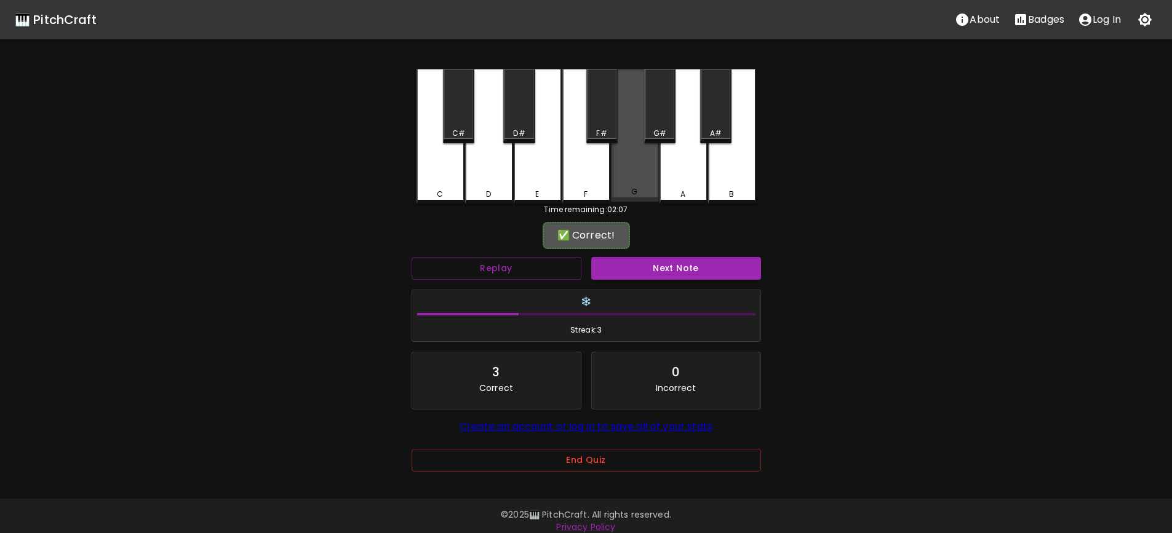
click at [630, 173] on div "G" at bounding box center [635, 135] width 48 height 133
click at [704, 275] on button "Next Note" at bounding box center [676, 268] width 170 height 23
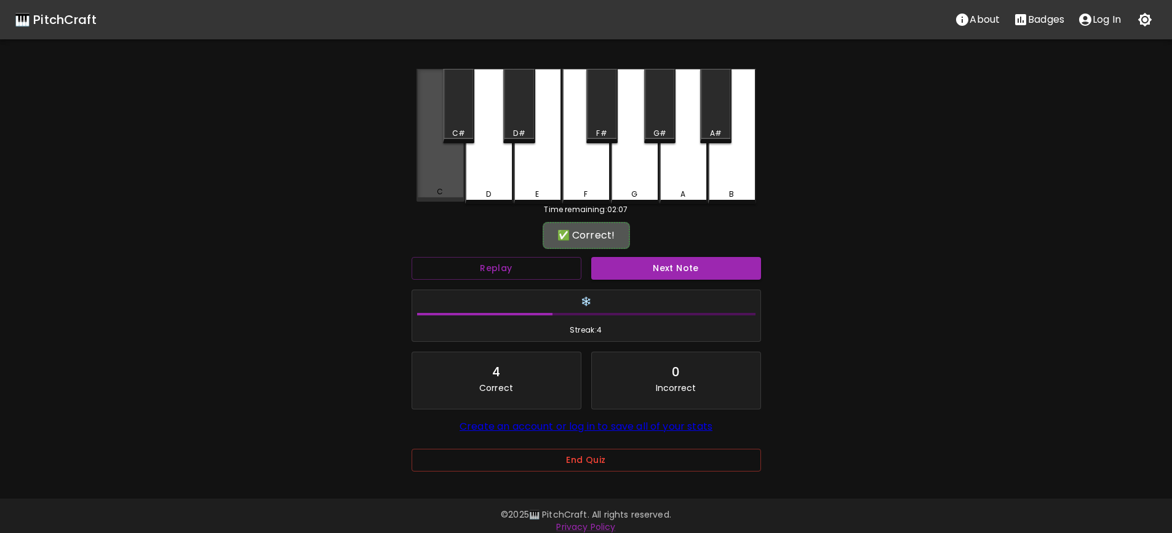
drag, startPoint x: 437, startPoint y: 179, endPoint x: 702, endPoint y: 204, distance: 266.4
click at [437, 179] on div "C" at bounding box center [441, 135] width 48 height 133
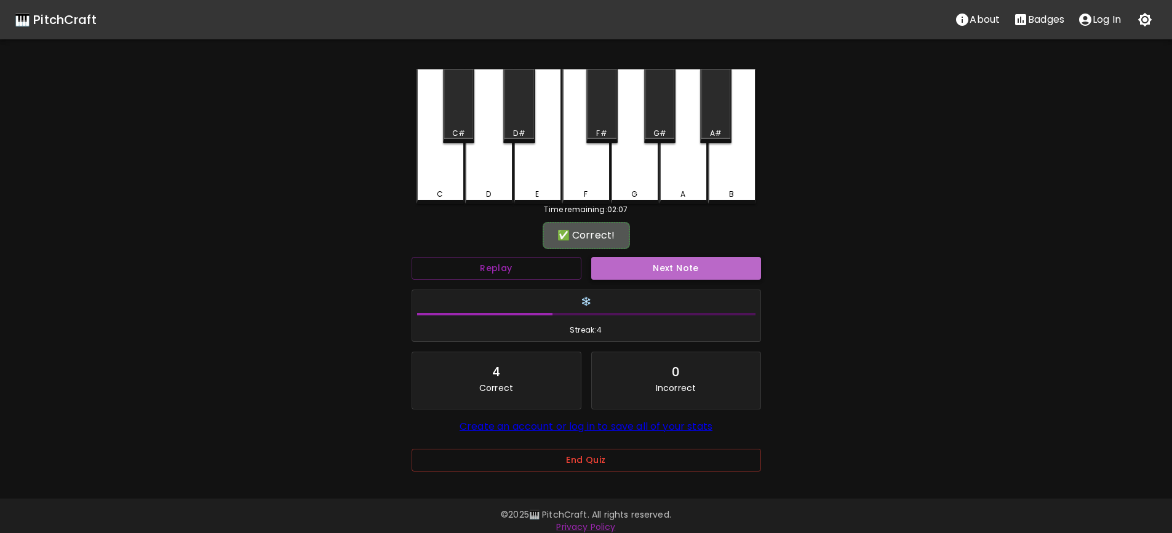
click at [661, 265] on button "Next Note" at bounding box center [676, 268] width 170 height 23
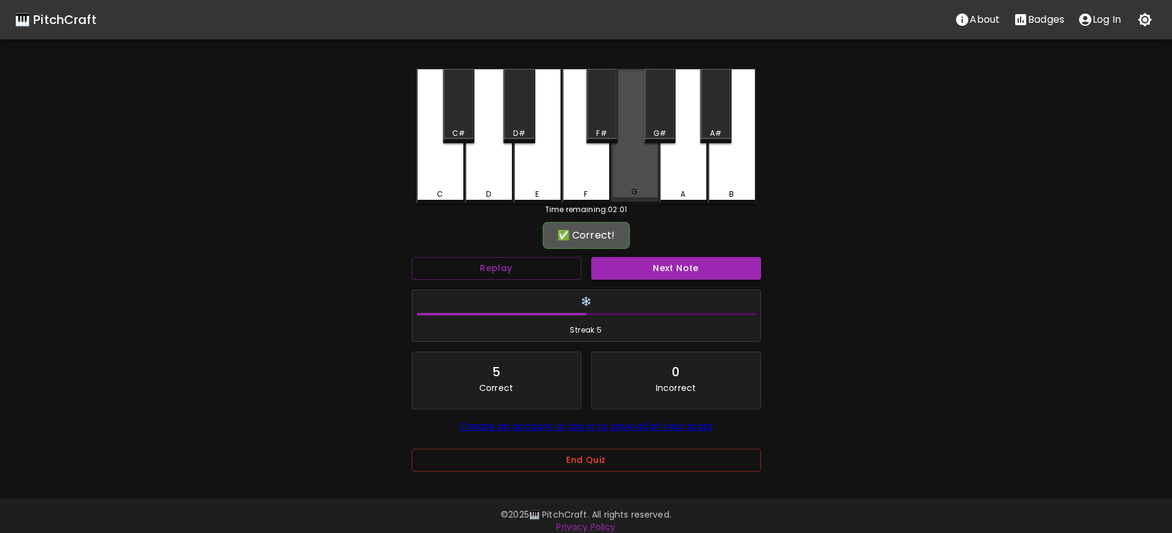
drag, startPoint x: 637, startPoint y: 167, endPoint x: 664, endPoint y: 278, distance: 114.6
click at [640, 248] on div "C C# D D# E F F# G G# A A# B Time remaining: 02:01 ✅ Correct! Replay Next Note …" at bounding box center [586, 279] width 369 height 420
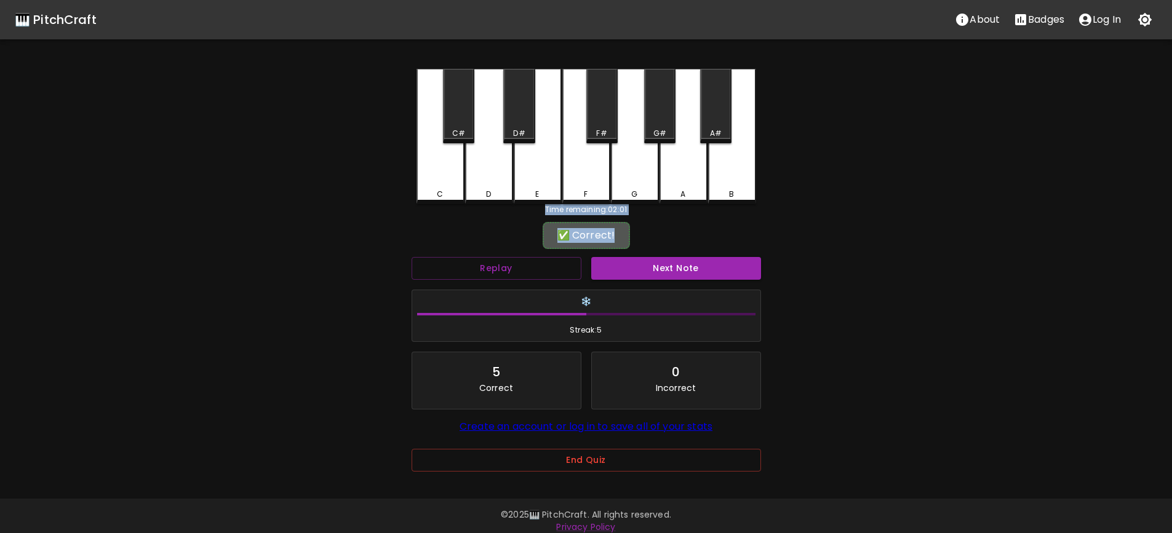
click at [663, 228] on div "✅ Correct!" at bounding box center [586, 235] width 349 height 31
click at [669, 265] on button "Next Note" at bounding box center [676, 268] width 170 height 23
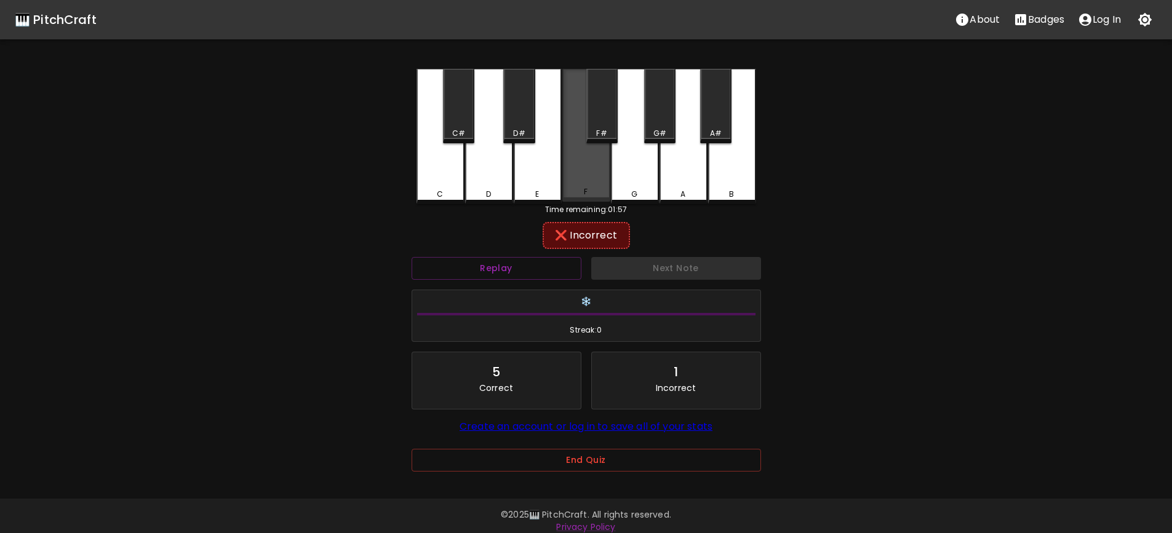
click at [585, 185] on div "F" at bounding box center [586, 135] width 48 height 133
click at [592, 183] on div "F" at bounding box center [586, 136] width 48 height 135
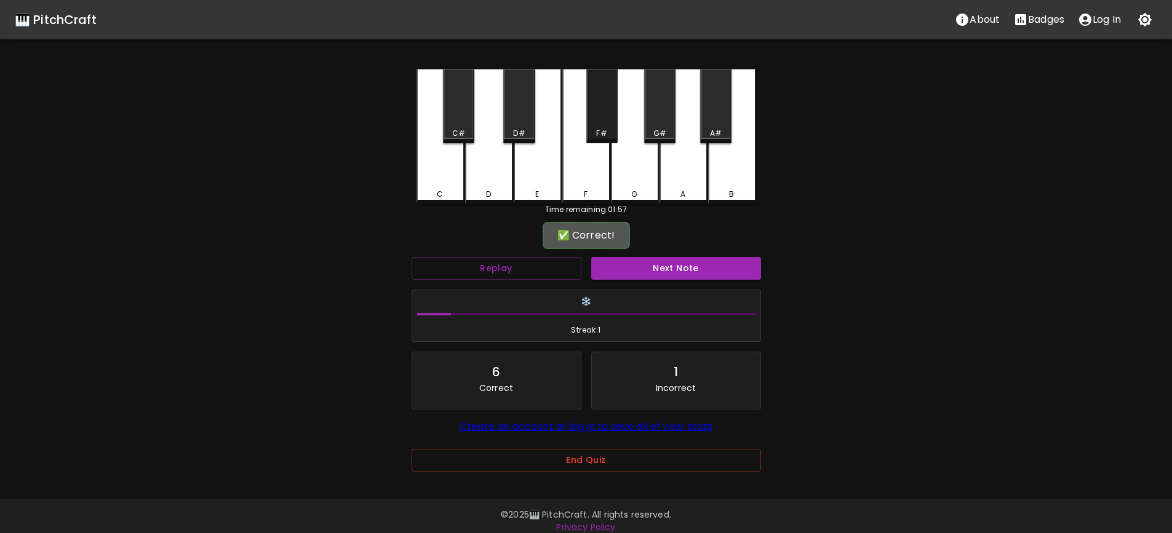
click at [596, 121] on div "F#" at bounding box center [601, 106] width 31 height 74
click at [611, 120] on div "F#" at bounding box center [601, 106] width 31 height 74
click at [688, 270] on button "Next Note" at bounding box center [676, 268] width 170 height 23
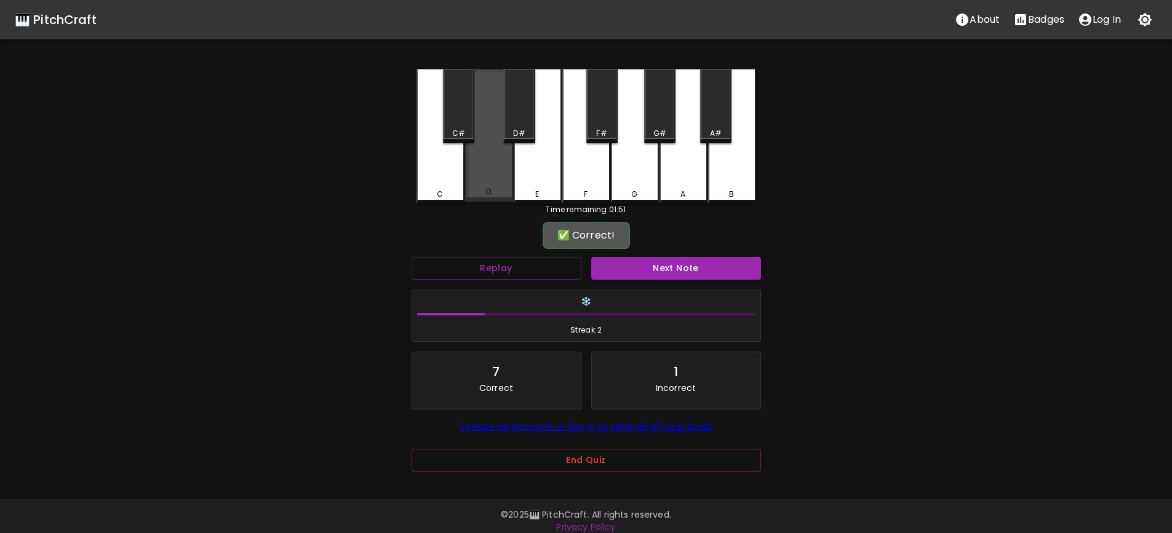
click at [501, 177] on div "D" at bounding box center [489, 135] width 48 height 133
click at [684, 271] on button "Next Note" at bounding box center [676, 268] width 170 height 23
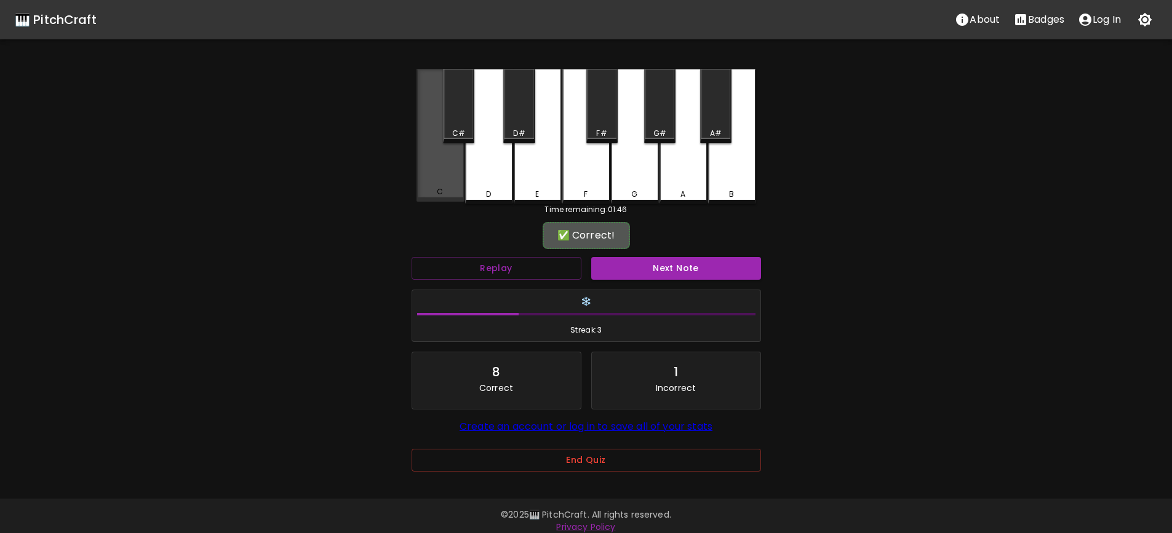
click at [438, 172] on div "C" at bounding box center [441, 135] width 48 height 133
click at [688, 260] on button "Next Note" at bounding box center [676, 268] width 170 height 23
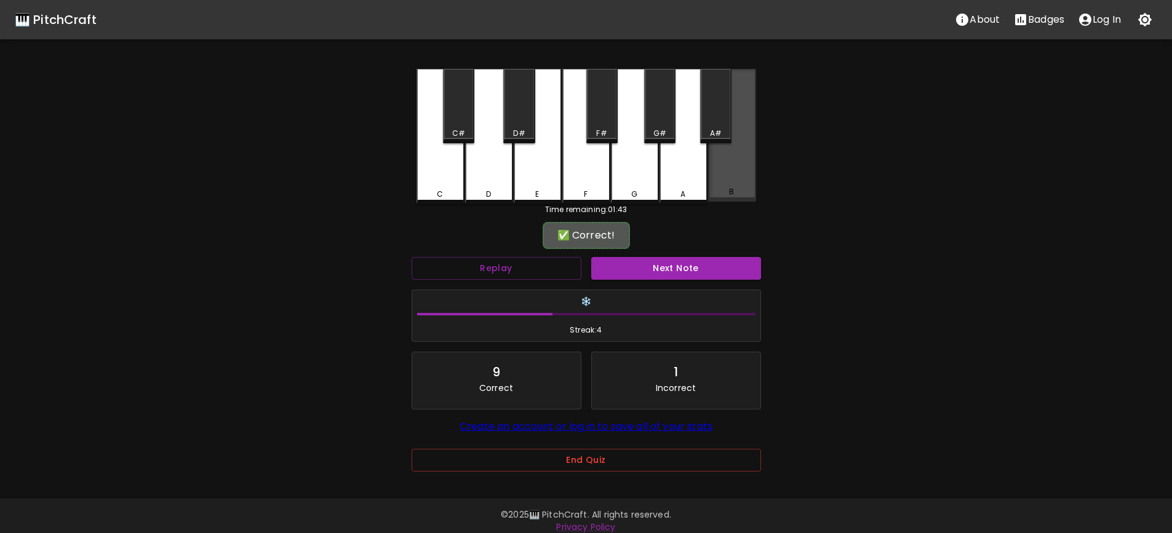
click at [733, 188] on div "B" at bounding box center [732, 135] width 48 height 133
click at [688, 261] on button "Next Note" at bounding box center [676, 268] width 170 height 23
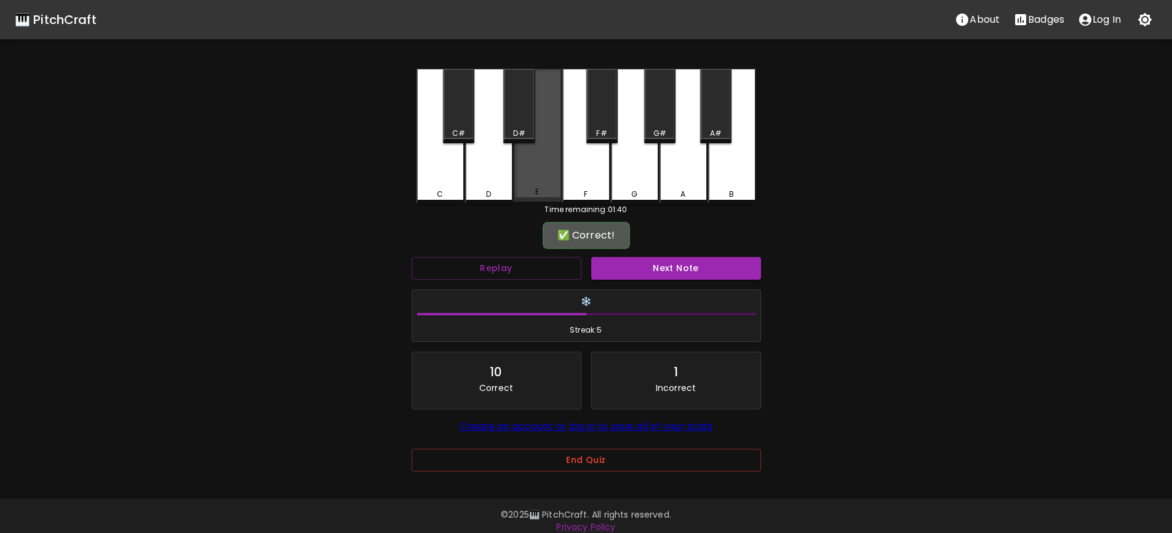
click at [548, 182] on div "E" at bounding box center [538, 135] width 48 height 133
click at [692, 265] on button "Next Note" at bounding box center [676, 268] width 170 height 23
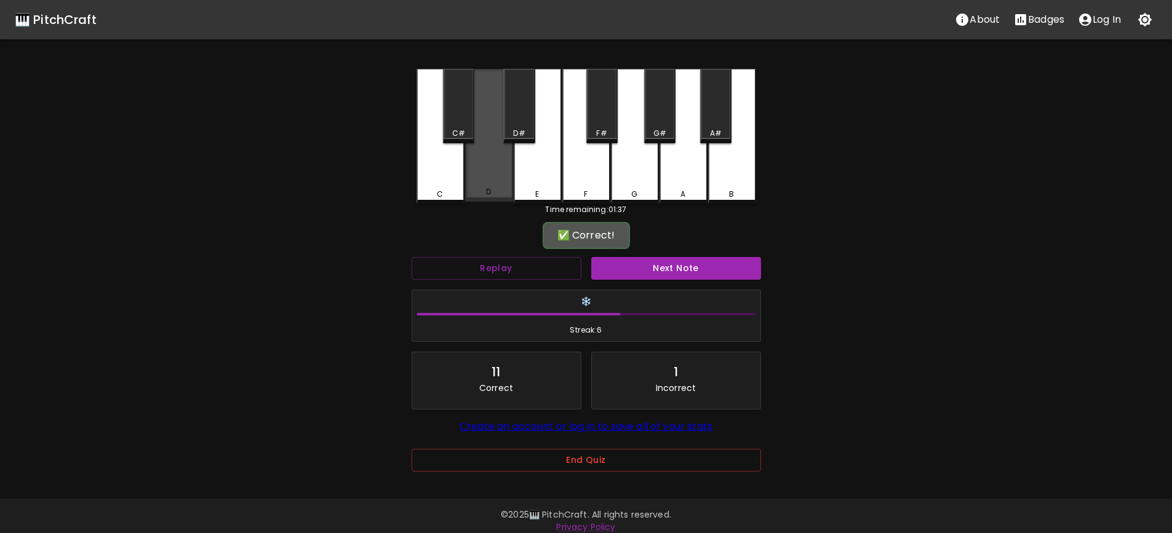
click at [488, 179] on div "D" at bounding box center [489, 135] width 48 height 133
click at [693, 262] on button "Next Note" at bounding box center [676, 268] width 170 height 23
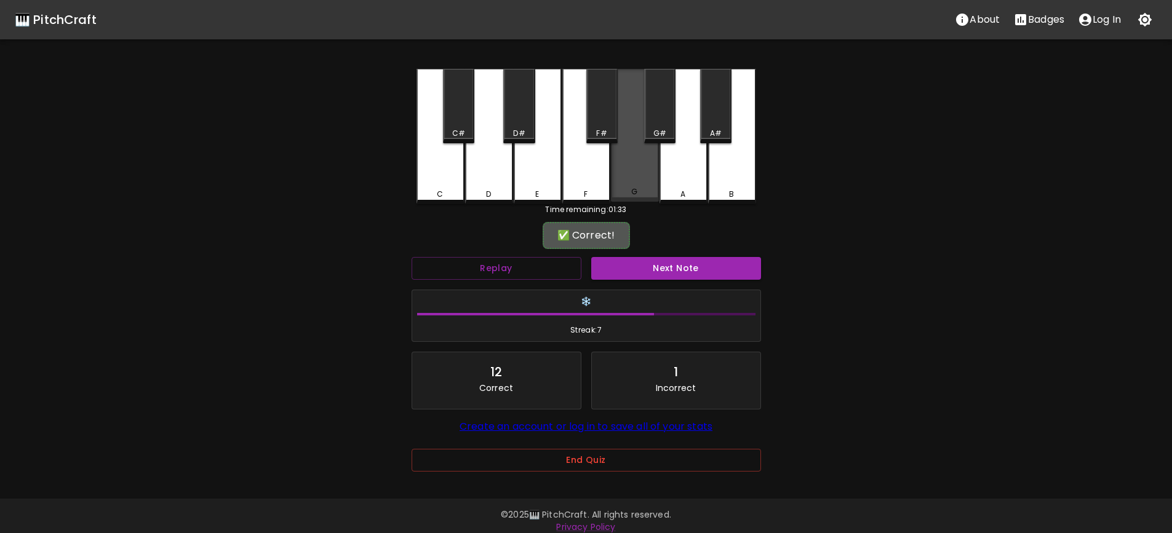
click at [648, 173] on div "G" at bounding box center [635, 135] width 48 height 133
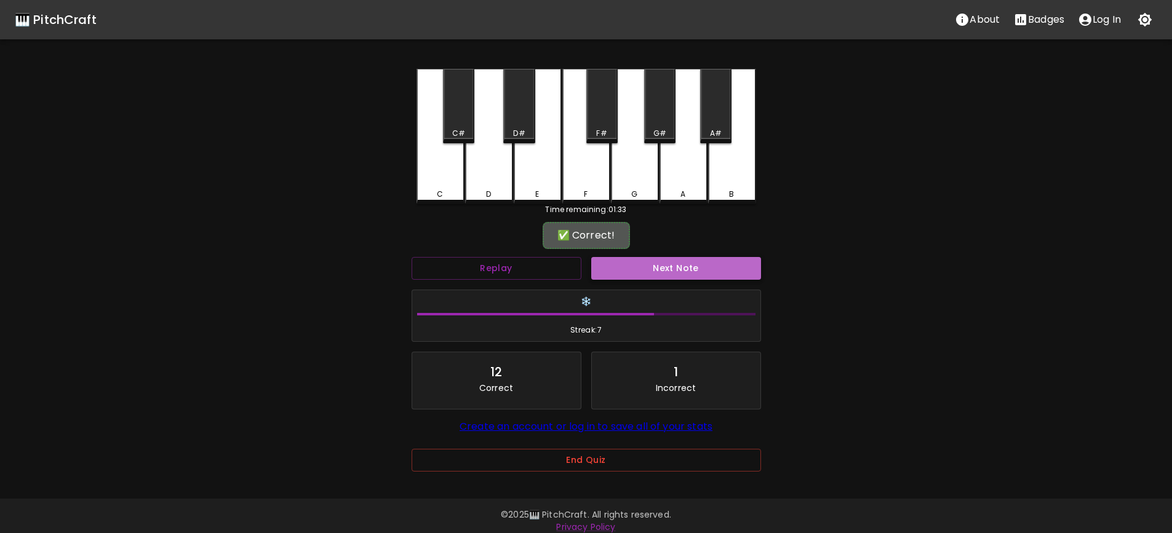
click at [679, 263] on button "Next Note" at bounding box center [676, 268] width 170 height 23
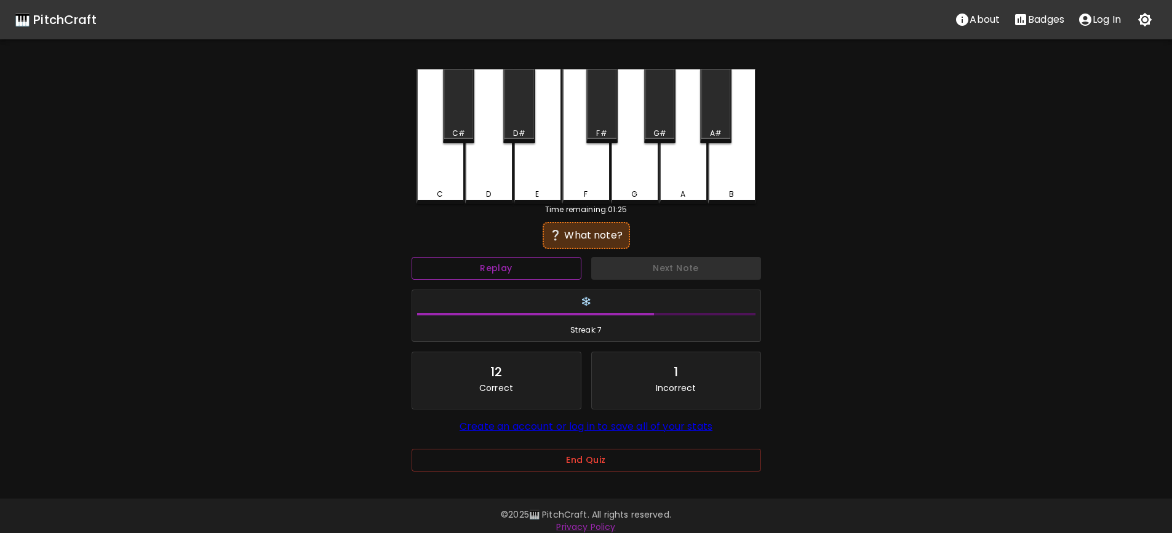
click at [554, 267] on button "Replay" at bounding box center [497, 268] width 170 height 23
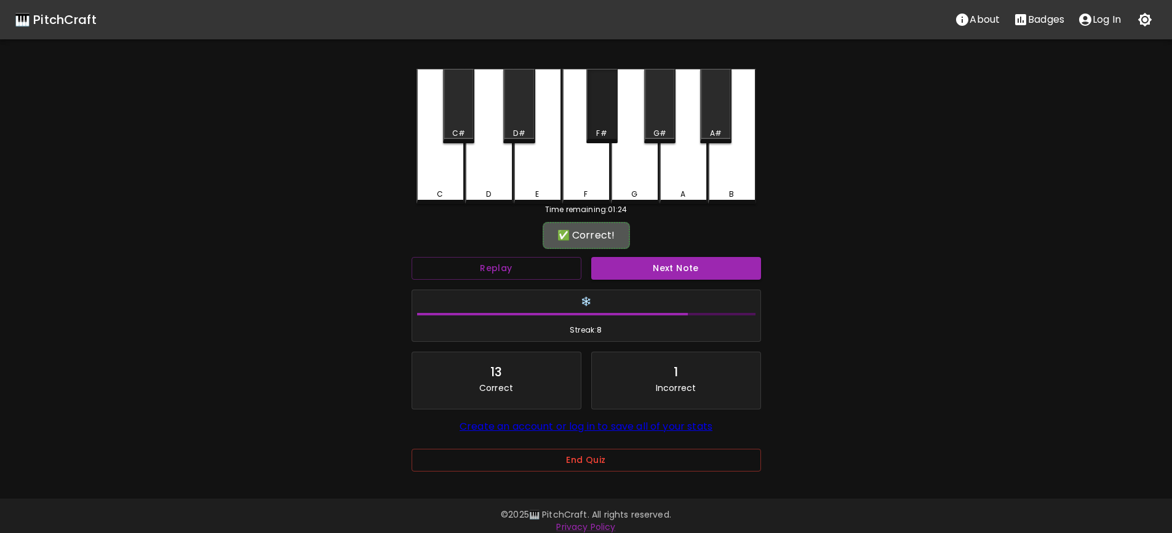
click at [600, 128] on div "F#" at bounding box center [601, 133] width 10 height 11
click at [684, 268] on button "Next Note" at bounding box center [676, 268] width 170 height 23
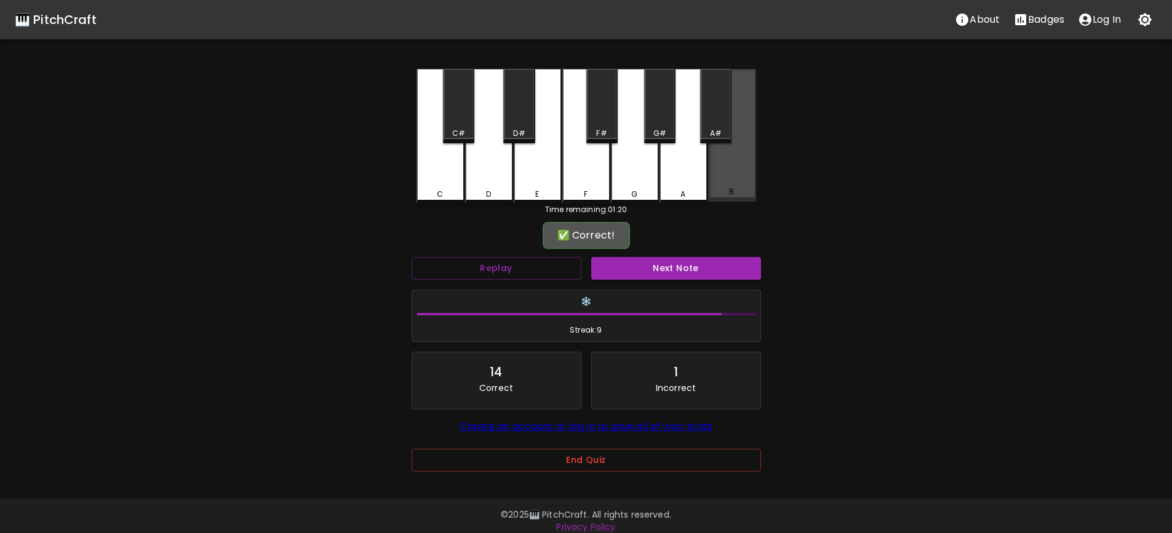
click at [738, 184] on div "B" at bounding box center [732, 135] width 48 height 133
click at [672, 263] on button "Next Note" at bounding box center [676, 268] width 170 height 23
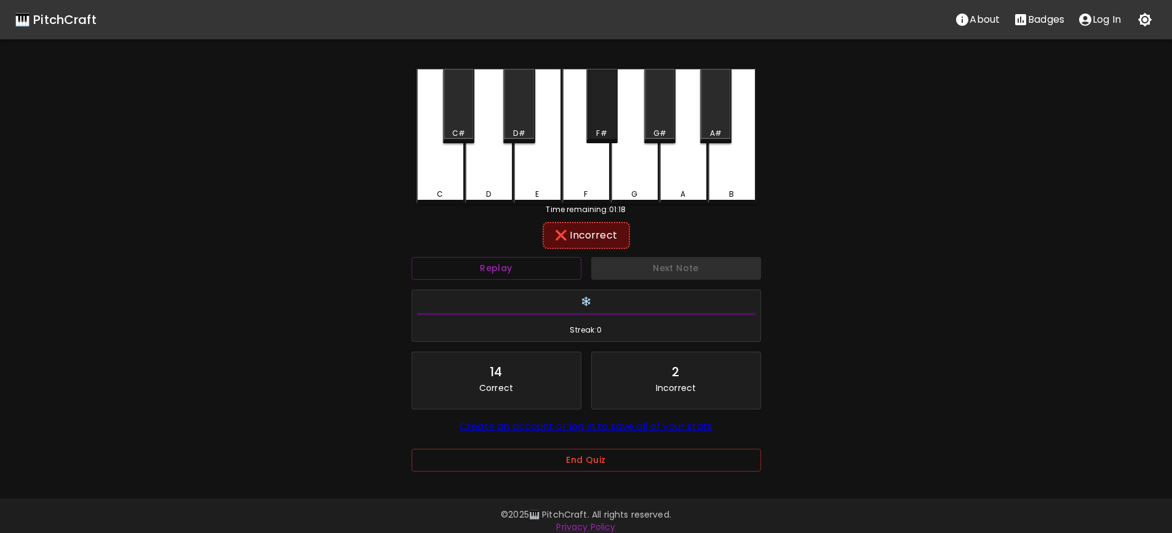
click at [608, 132] on div "F#" at bounding box center [602, 133] width 29 height 11
click at [588, 176] on div "F" at bounding box center [586, 136] width 48 height 135
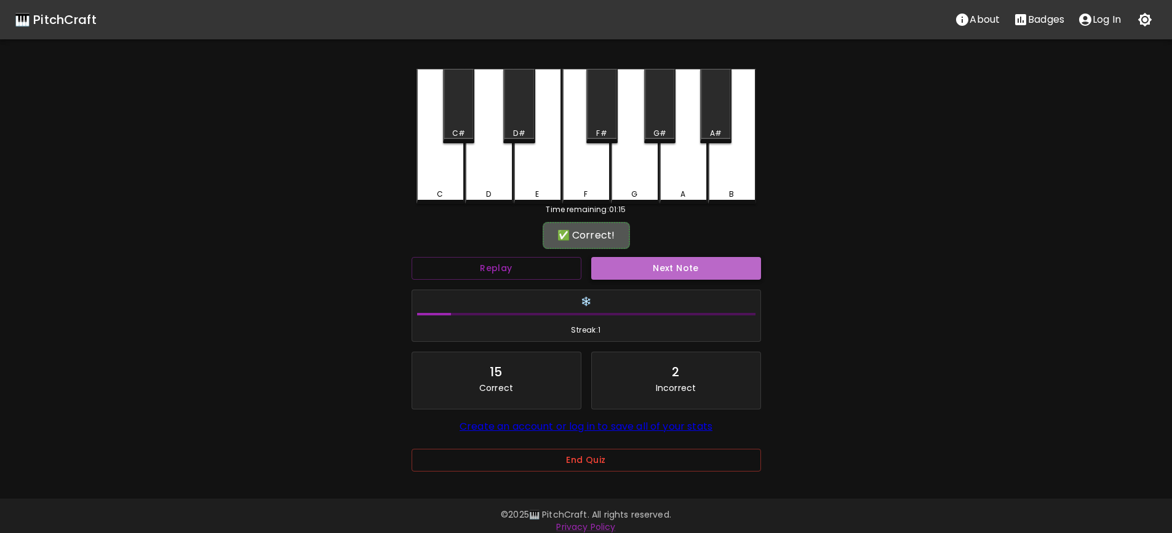
click at [680, 269] on button "Next Note" at bounding box center [676, 268] width 170 height 23
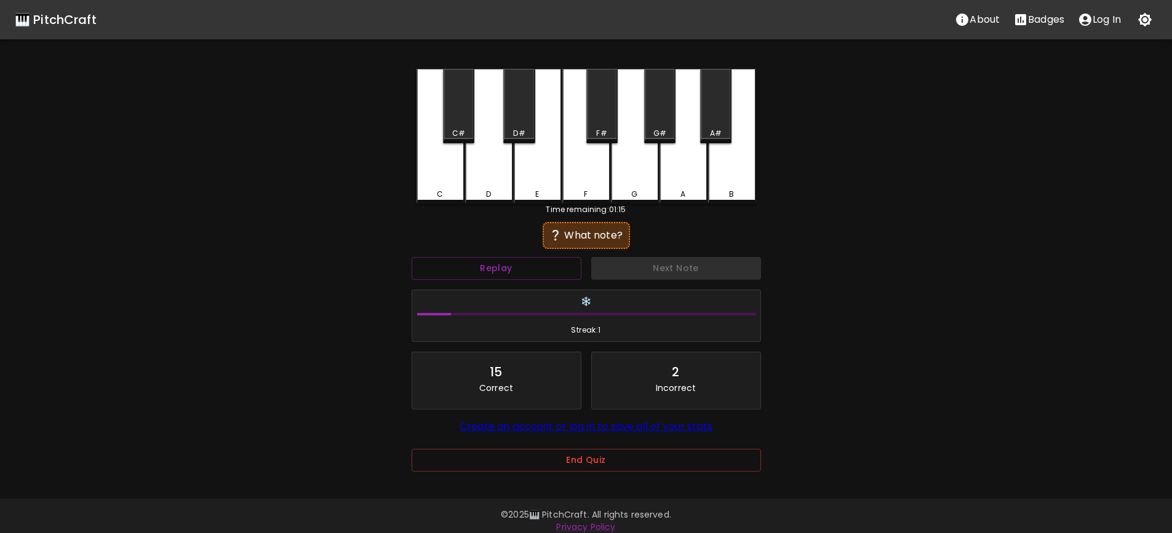
click at [740, 172] on div "B" at bounding box center [732, 136] width 48 height 135
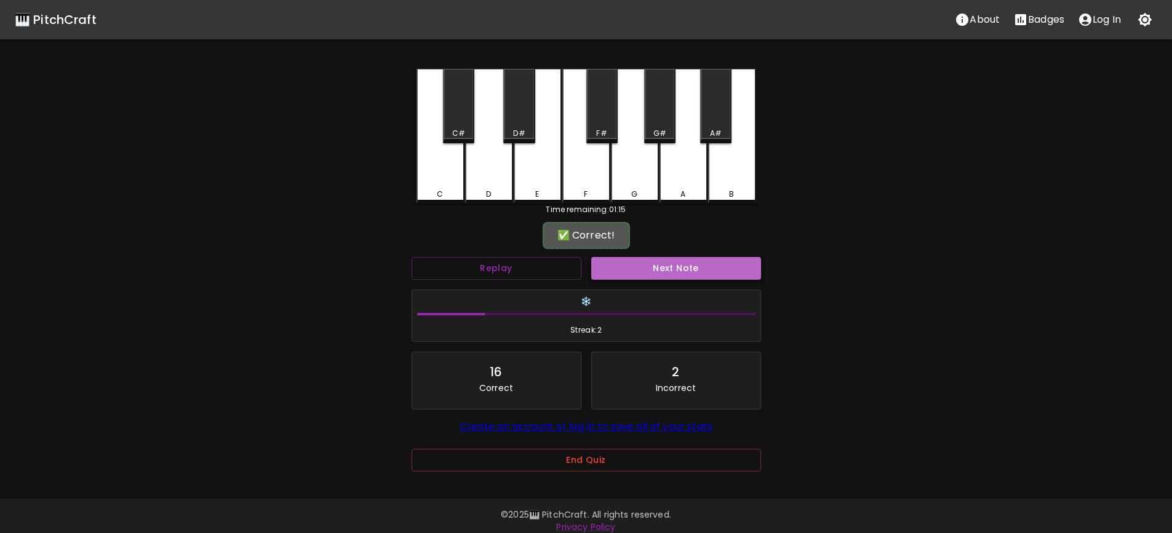
click at [690, 266] on button "Next Note" at bounding box center [676, 268] width 170 height 23
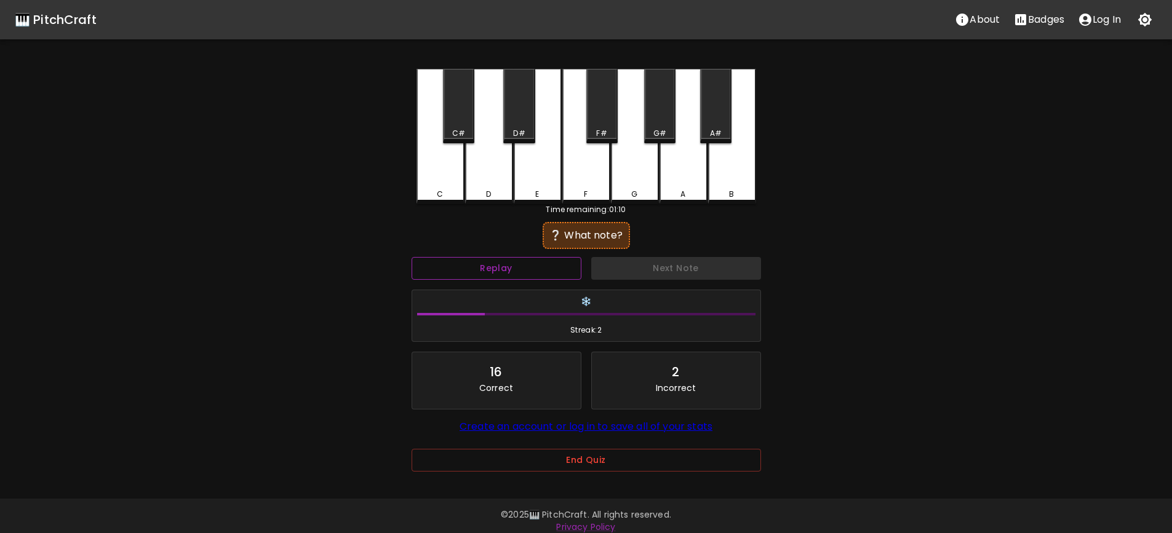
click at [565, 261] on button "Replay" at bounding box center [497, 268] width 170 height 23
click at [661, 135] on div "G#" at bounding box center [659, 133] width 13 height 11
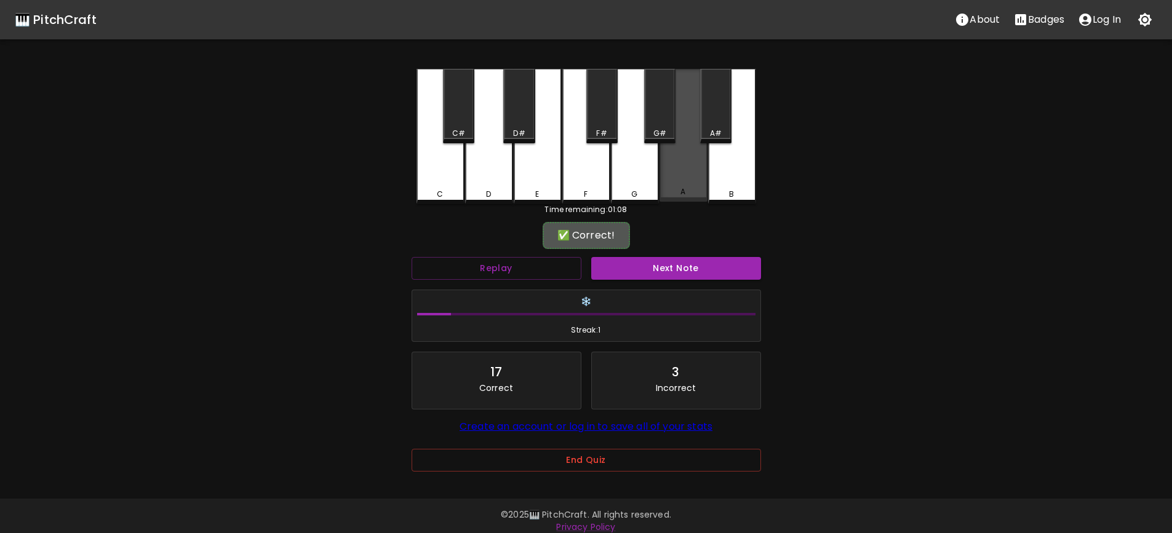
click at [684, 158] on div "A" at bounding box center [684, 135] width 48 height 133
